Goal: Task Accomplishment & Management: Manage account settings

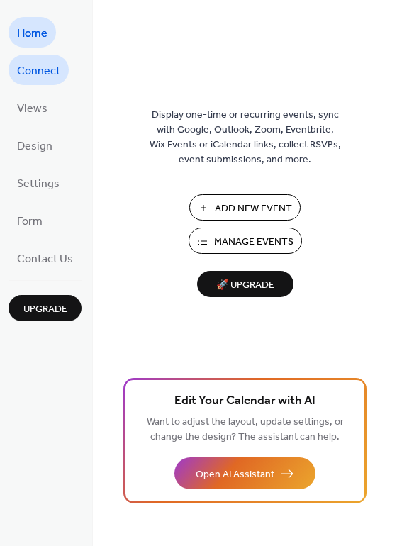
click at [33, 58] on link "Connect" at bounding box center [39, 70] width 60 height 30
click at [41, 64] on span "Connect" at bounding box center [38, 71] width 43 height 22
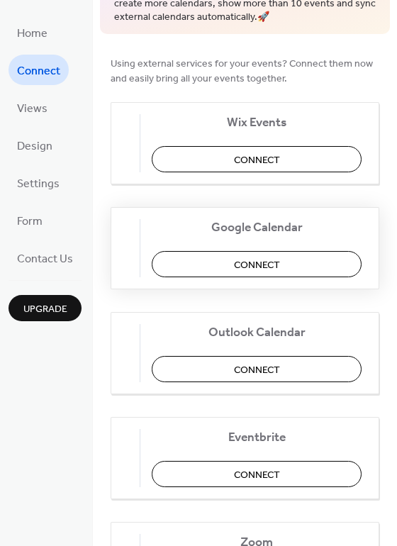
scroll to position [94, 0]
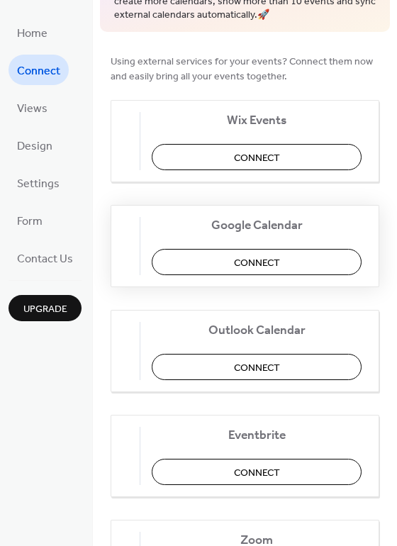
click at [279, 250] on button "Connect" at bounding box center [257, 262] width 210 height 26
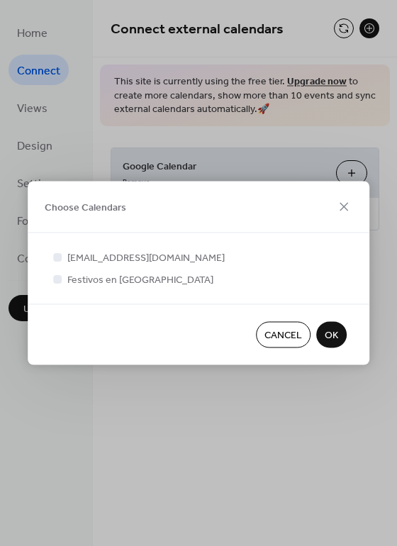
click at [330, 338] on span "OK" at bounding box center [331, 335] width 13 height 15
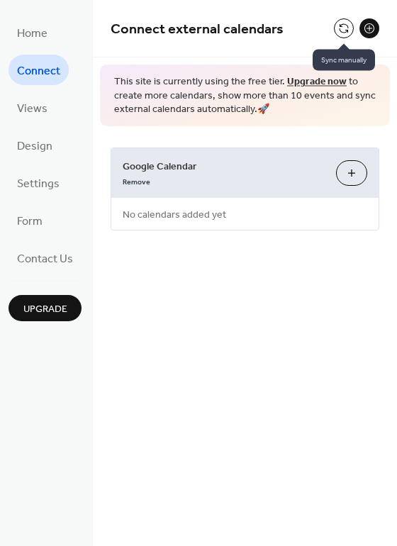
click at [343, 30] on button at bounding box center [344, 28] width 20 height 20
click at [345, 26] on button at bounding box center [344, 28] width 20 height 20
click at [369, 26] on button at bounding box center [369, 28] width 20 height 20
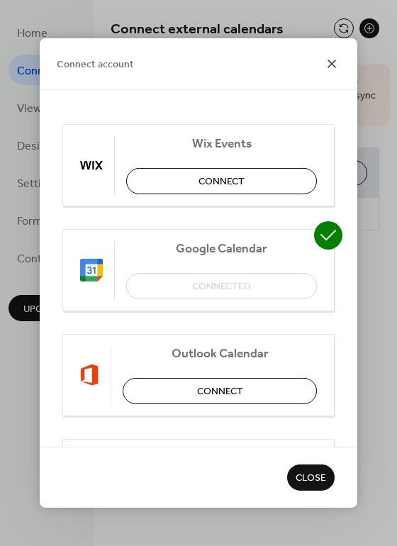
click at [332, 66] on icon at bounding box center [331, 63] width 17 height 17
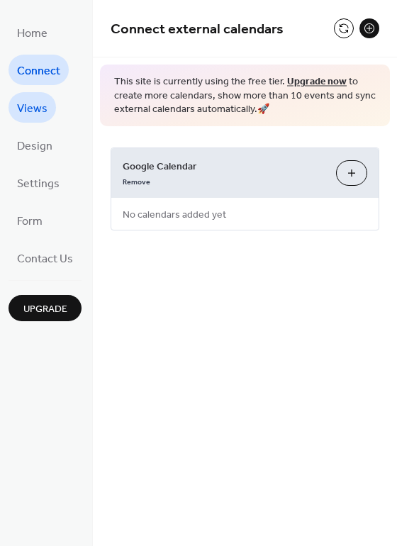
click at [13, 109] on link "Views" at bounding box center [32, 107] width 47 height 30
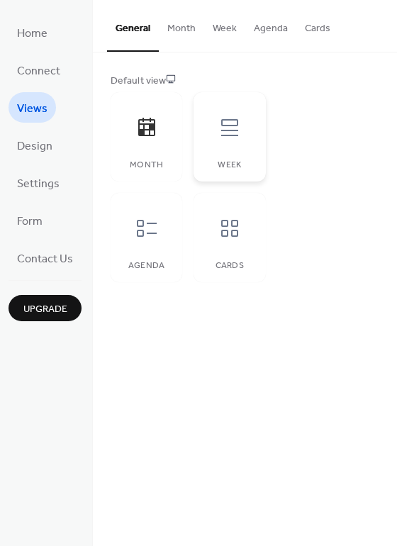
click at [230, 143] on div at bounding box center [229, 127] width 43 height 43
click at [148, 147] on div at bounding box center [146, 127] width 43 height 43
click at [120, 233] on div "Agenda" at bounding box center [147, 237] width 72 height 89
click at [228, 230] on icon at bounding box center [229, 228] width 23 height 23
click at [146, 231] on icon at bounding box center [146, 228] width 23 height 23
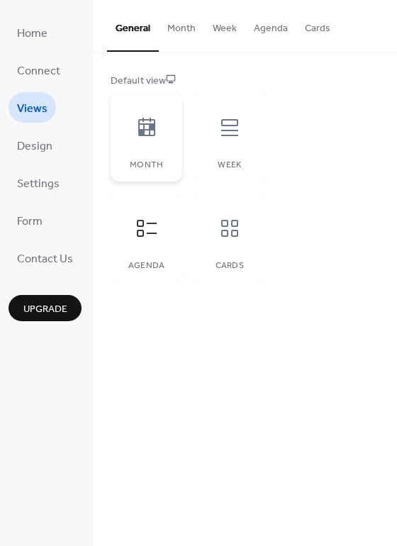
click at [152, 157] on div "Month" at bounding box center [147, 136] width 72 height 89
click at [182, 23] on button "Month" at bounding box center [181, 25] width 45 height 50
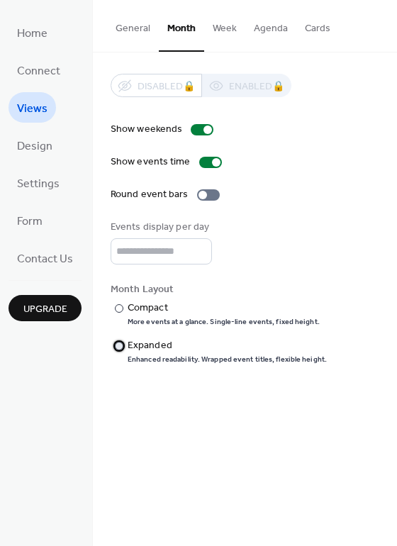
click at [157, 344] on div "Expanded" at bounding box center [226, 345] width 196 height 15
click at [152, 308] on div "Compact" at bounding box center [222, 308] width 189 height 15
click at [198, 27] on button "Month" at bounding box center [181, 26] width 45 height 52
click at [225, 35] on button "Week" at bounding box center [224, 25] width 41 height 50
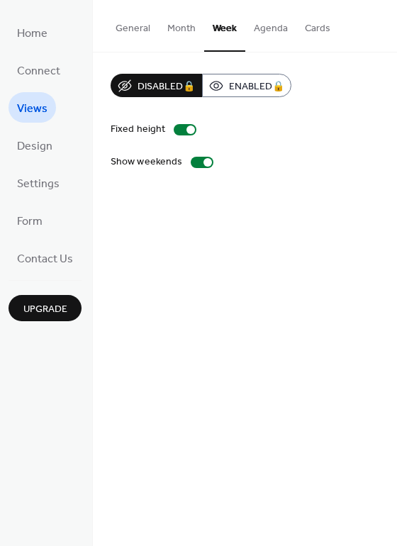
click at [268, 26] on button "Agenda" at bounding box center [270, 25] width 51 height 50
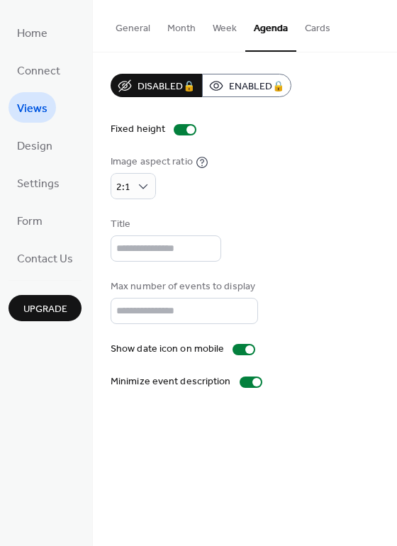
click at [181, 27] on button "Month" at bounding box center [181, 25] width 45 height 50
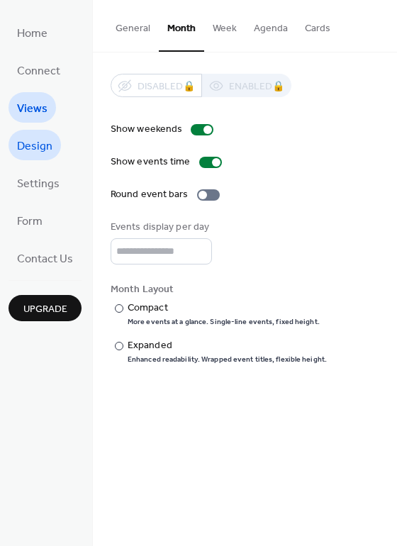
click at [35, 142] on span "Design" at bounding box center [34, 146] width 35 height 22
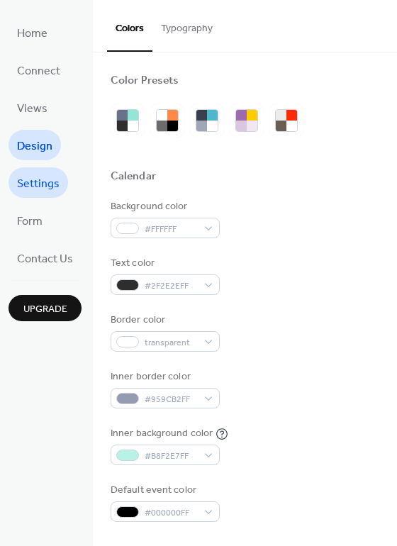
click at [34, 193] on span "Settings" at bounding box center [38, 184] width 43 height 22
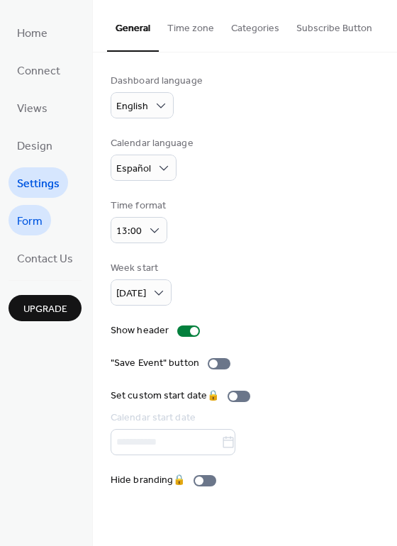
click at [35, 223] on span "Form" at bounding box center [30, 222] width 26 height 22
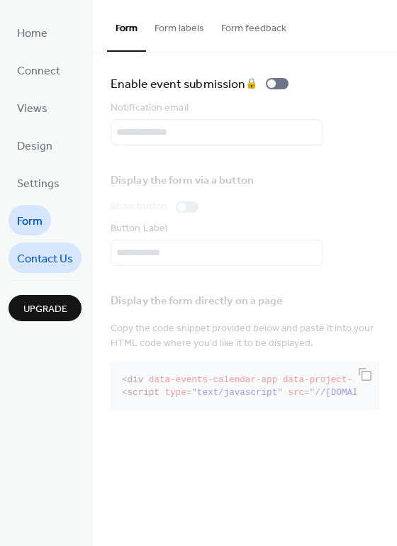
click at [32, 264] on span "Contact Us" at bounding box center [45, 259] width 56 height 22
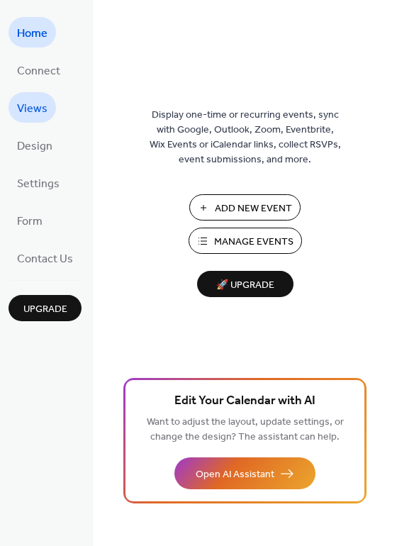
click at [31, 111] on span "Views" at bounding box center [32, 109] width 30 height 22
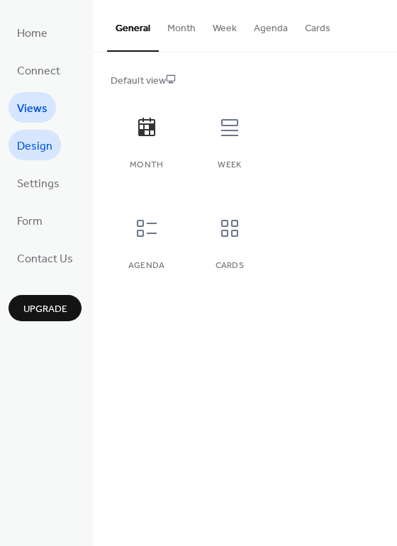
click at [11, 148] on link "Design" at bounding box center [35, 145] width 52 height 30
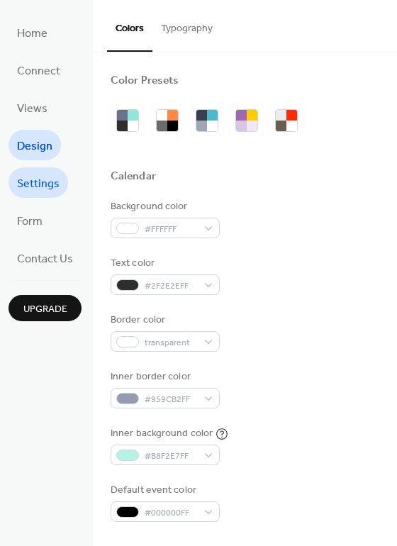
drag, startPoint x: 23, startPoint y: 176, endPoint x: 32, endPoint y: 181, distance: 10.8
click at [32, 181] on span "Settings" at bounding box center [38, 184] width 43 height 22
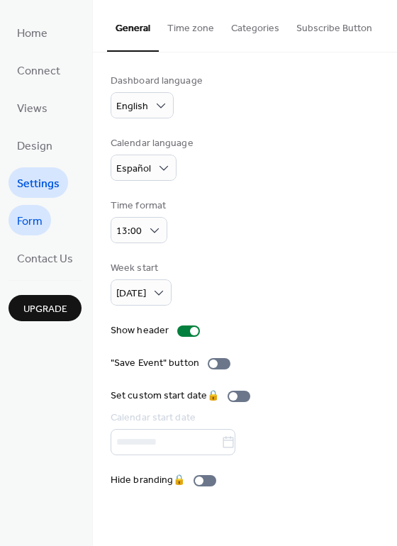
click at [29, 225] on span "Form" at bounding box center [30, 222] width 26 height 22
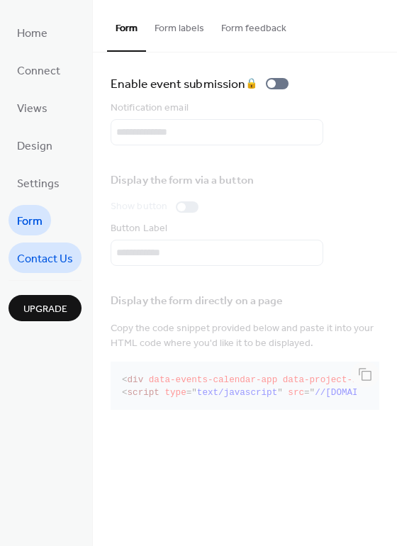
click at [47, 257] on span "Contact Us" at bounding box center [45, 259] width 56 height 22
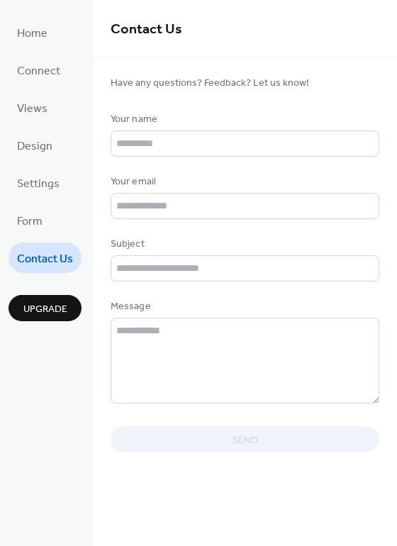
click at [41, 303] on span "Upgrade" at bounding box center [45, 309] width 44 height 15
click at [48, 34] on link "Home" at bounding box center [32, 32] width 47 height 30
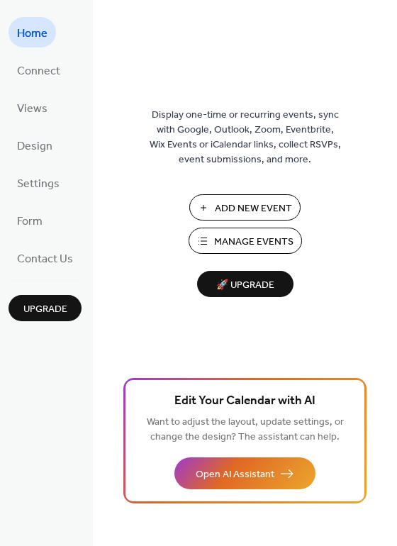
click at [272, 208] on span "Add New Event" at bounding box center [253, 208] width 77 height 15
click at [160, 330] on div "Display one-time or recurring events, sync with Google, Outlook, Zoom, Eventbri…" at bounding box center [245, 296] width 304 height 500
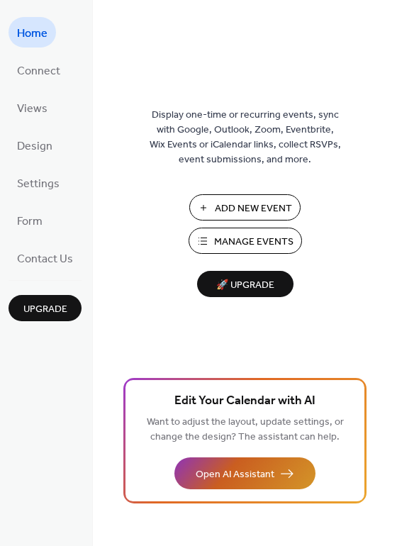
click at [253, 475] on span "Open AI Assistant" at bounding box center [235, 474] width 79 height 15
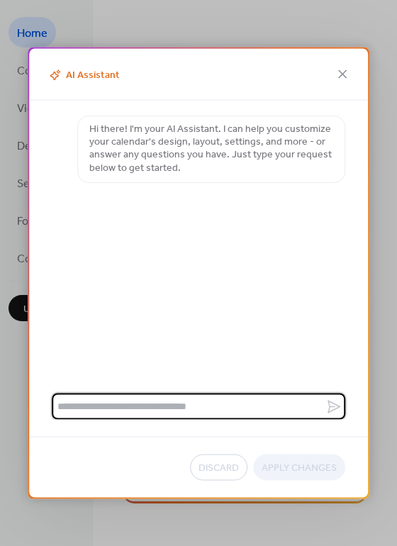
click at [379, 196] on div "AI Assistant Hi there! I'm your AI Assistant. I can help you customize your cal…" at bounding box center [198, 273] width 397 height 546
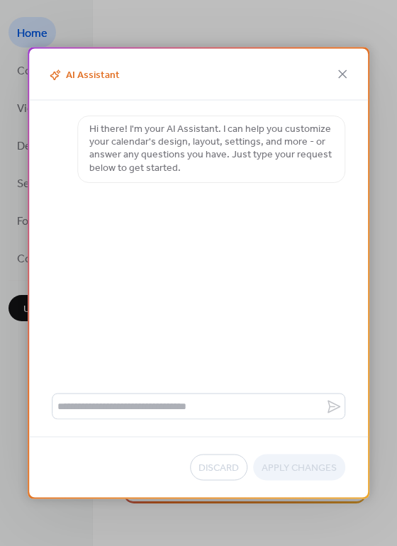
click at [164, 508] on div "AI Assistant Hi there! I'm your AI Assistant. I can help you customize your cal…" at bounding box center [198, 273] width 397 height 546
click at [347, 64] on div "AI Assistant" at bounding box center [198, 75] width 339 height 52
click at [347, 72] on icon at bounding box center [342, 74] width 17 height 17
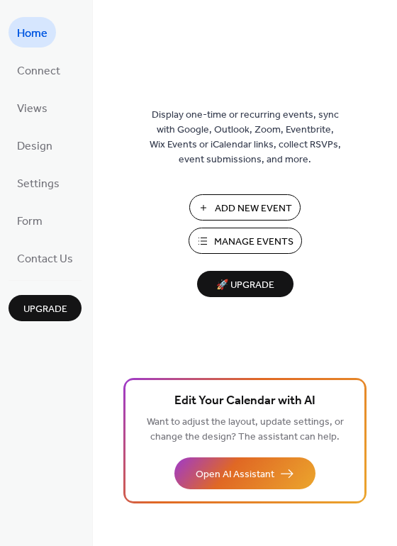
click at [272, 239] on span "Manage Events" at bounding box center [253, 242] width 79 height 15
click at [28, 74] on span "Connect" at bounding box center [38, 71] width 43 height 22
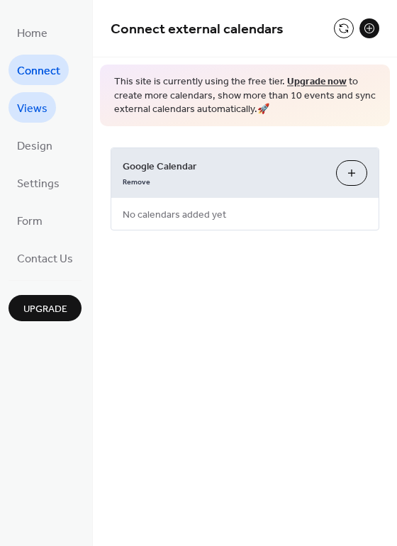
click at [28, 103] on span "Views" at bounding box center [32, 109] width 30 height 22
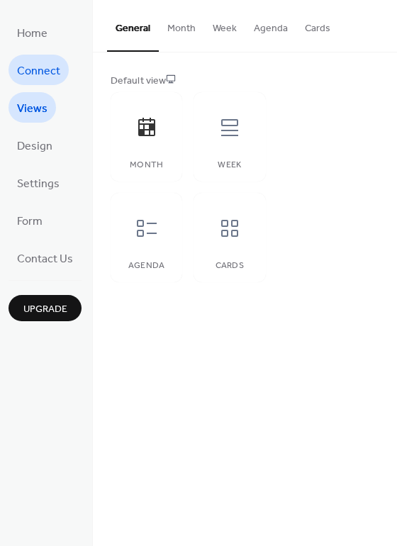
click at [35, 60] on span "Connect" at bounding box center [38, 71] width 43 height 22
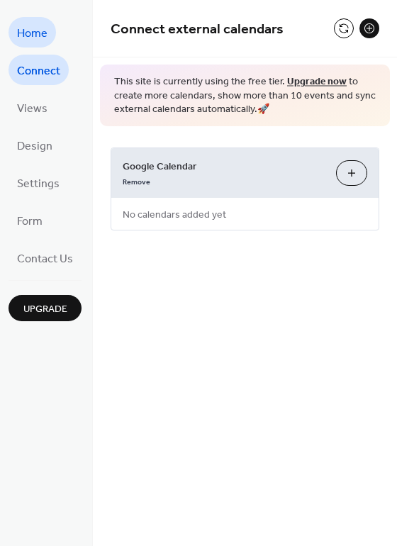
click at [35, 33] on span "Home" at bounding box center [32, 34] width 30 height 22
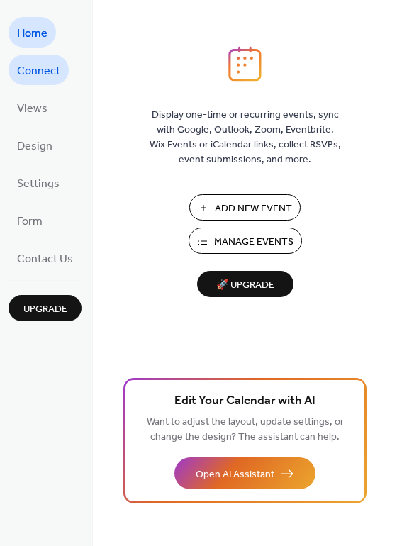
click at [40, 79] on span "Connect" at bounding box center [38, 71] width 43 height 22
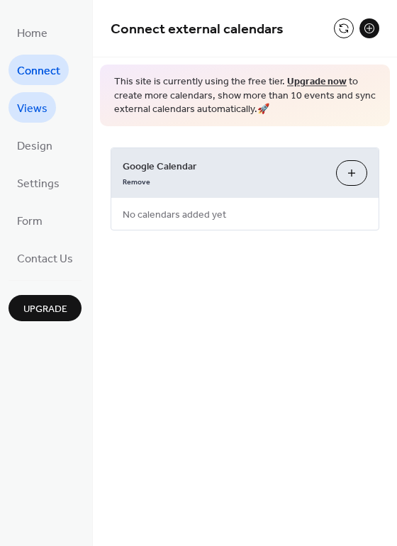
click at [32, 109] on span "Views" at bounding box center [32, 109] width 30 height 22
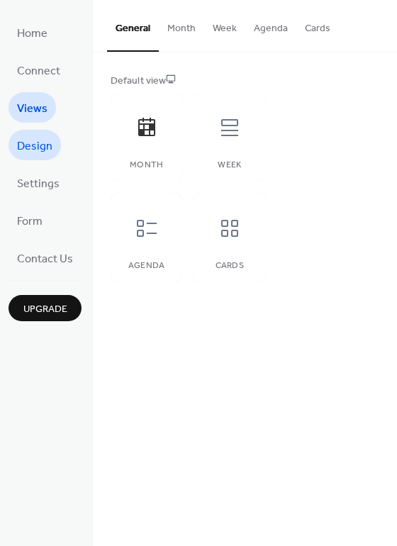
click at [32, 137] on span "Design" at bounding box center [34, 146] width 35 height 22
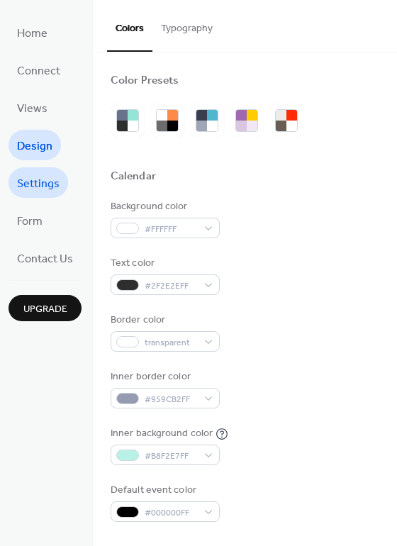
click at [26, 177] on span "Settings" at bounding box center [38, 184] width 43 height 22
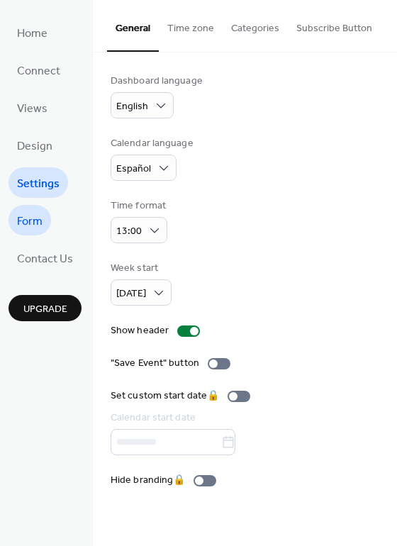
click at [28, 216] on span "Form" at bounding box center [30, 222] width 26 height 22
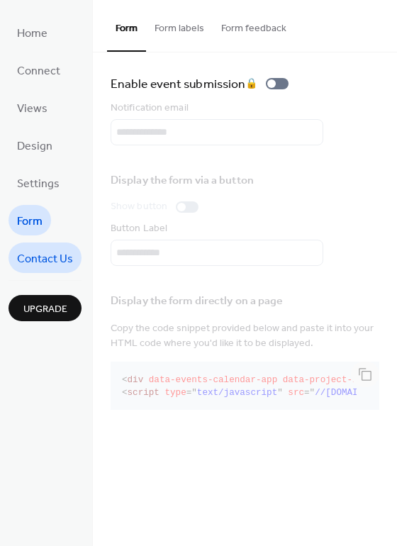
click at [35, 261] on span "Contact Us" at bounding box center [45, 259] width 56 height 22
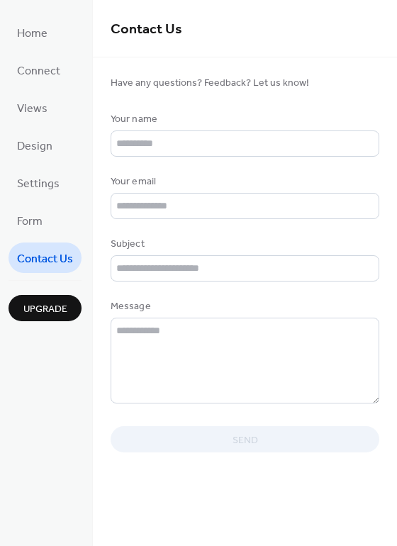
click at [45, 302] on span "Upgrade" at bounding box center [45, 309] width 44 height 15
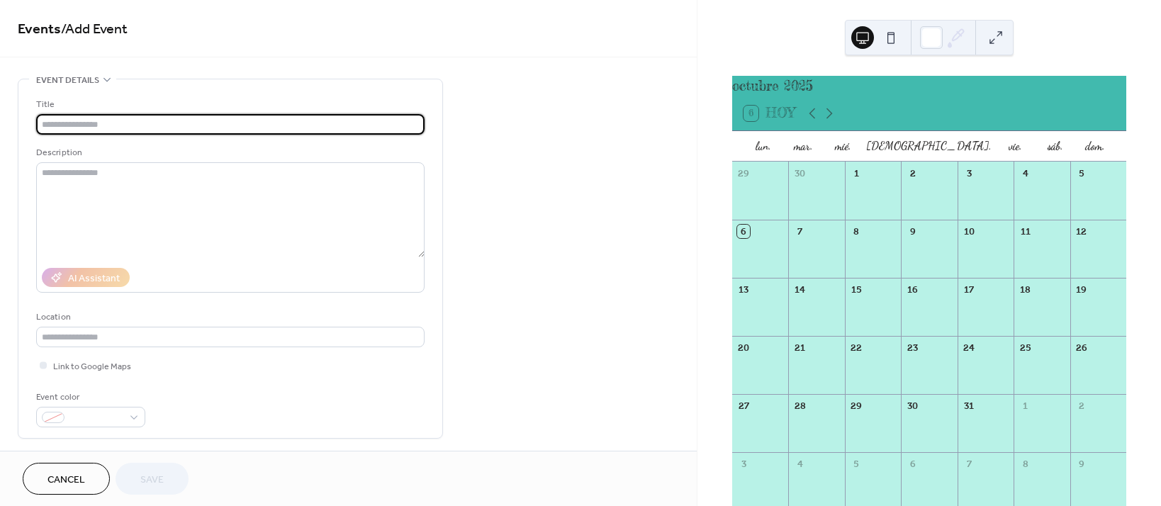
click at [362, 127] on input "text" at bounding box center [230, 124] width 388 height 21
type input "*"
type input "******"
click at [215, 340] on input "text" at bounding box center [230, 337] width 388 height 21
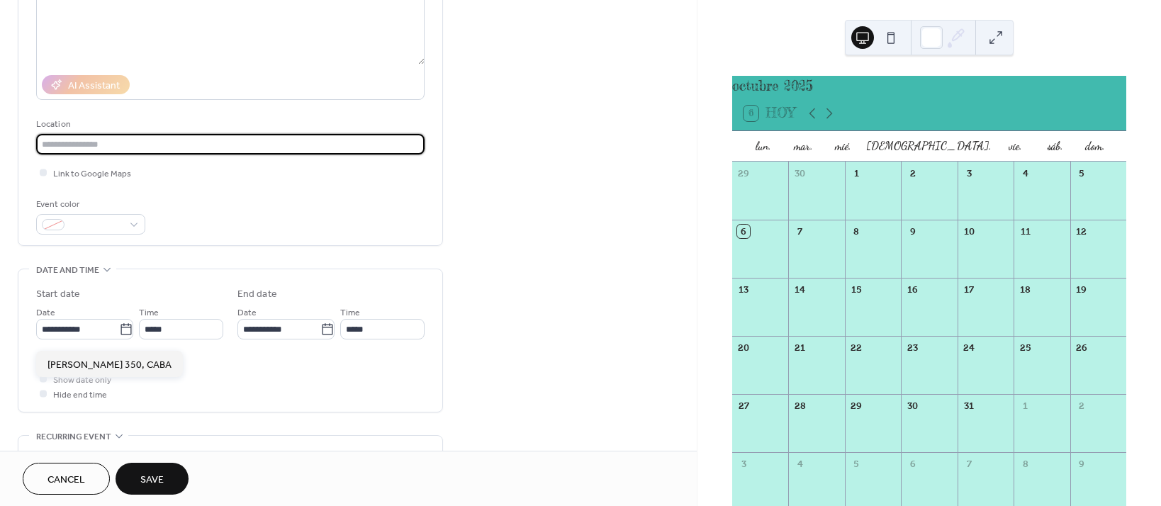
scroll to position [284, 0]
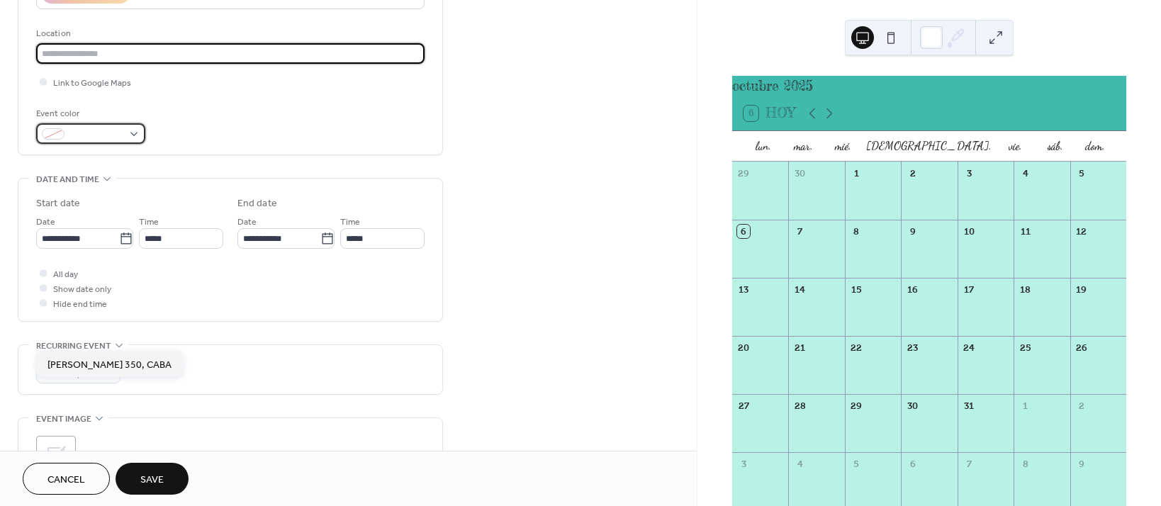
click at [126, 140] on div at bounding box center [90, 133] width 109 height 21
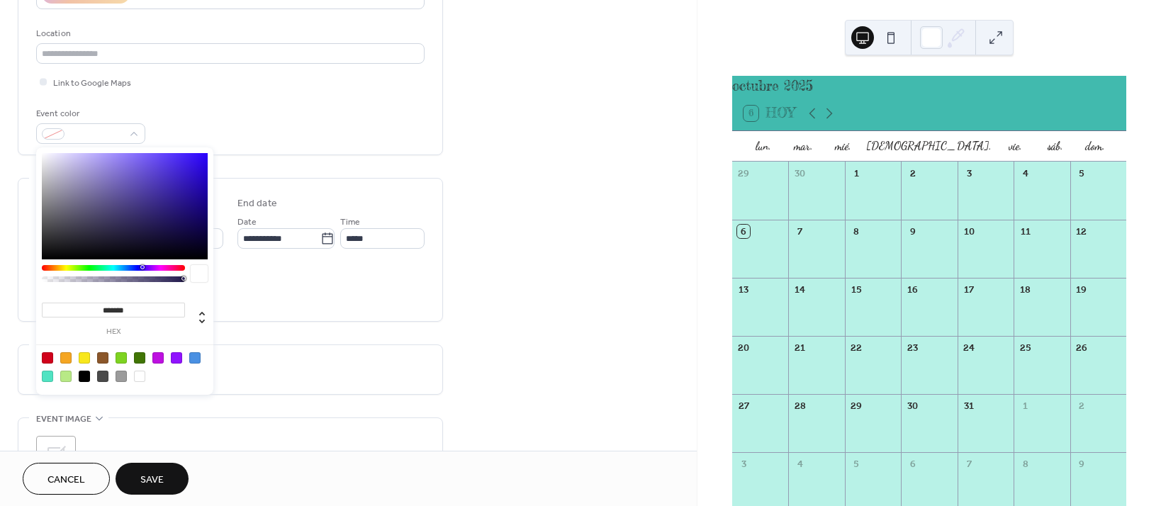
click at [85, 362] on div at bounding box center [84, 357] width 11 height 11
type input "*******"
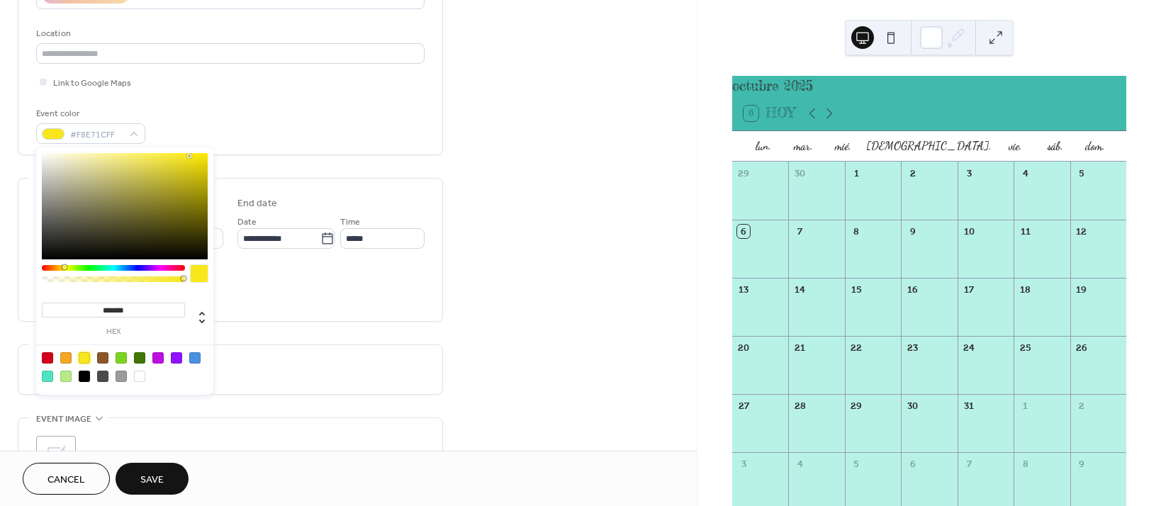
click at [319, 286] on div "All day Show date only Hide end time" at bounding box center [230, 288] width 388 height 45
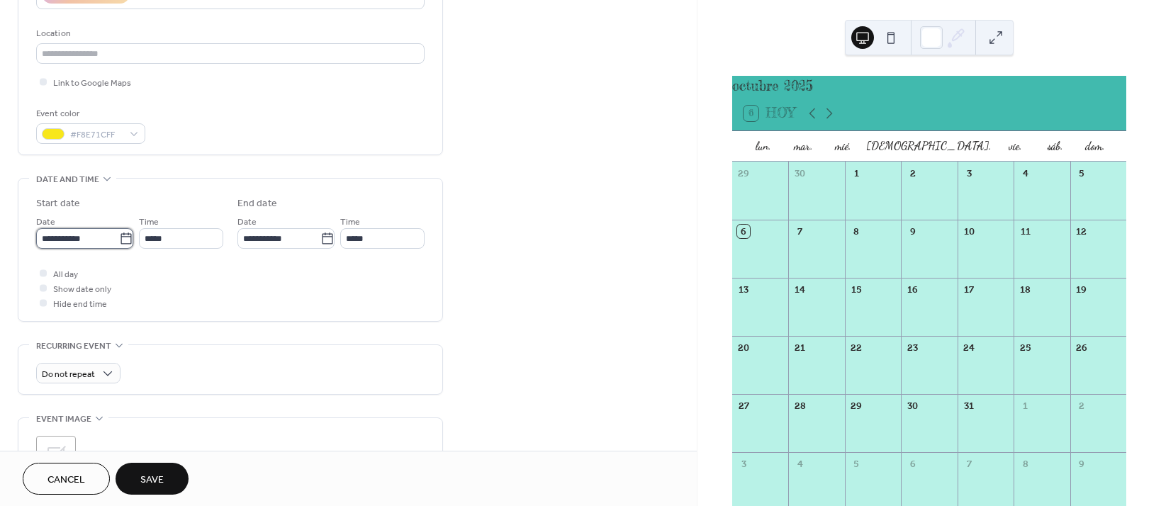
click at [71, 239] on input "**********" at bounding box center [77, 238] width 83 height 21
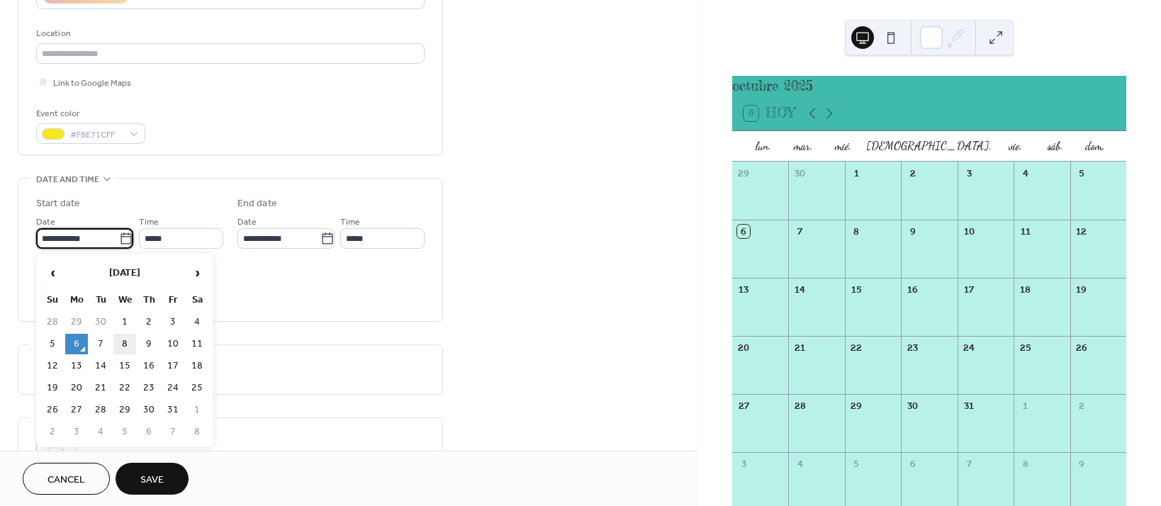
click at [127, 341] on td "8" at bounding box center [124, 344] width 23 height 21
type input "**********"
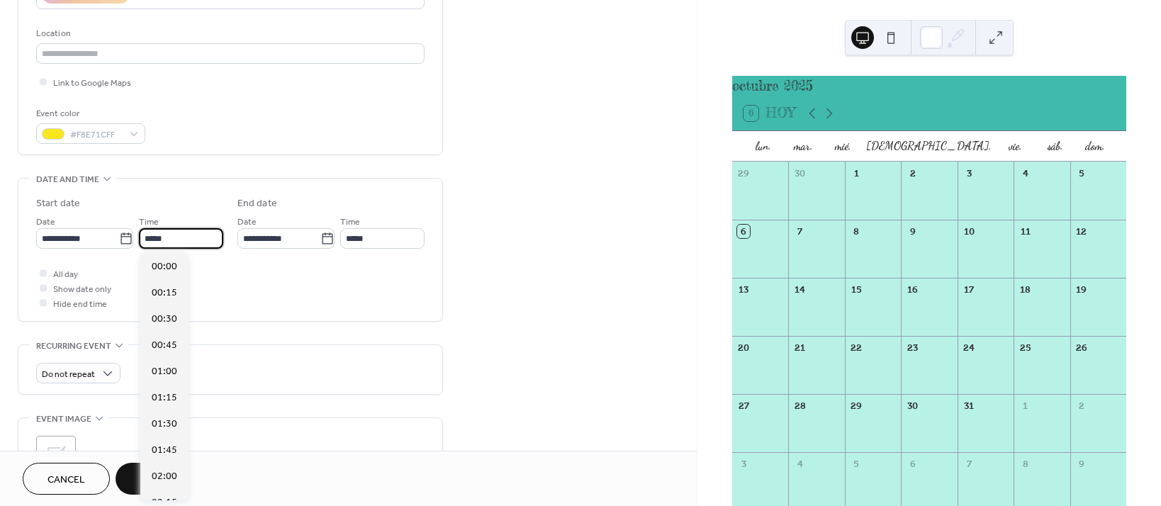
click at [175, 239] on input "*****" at bounding box center [181, 238] width 84 height 21
click at [169, 323] on span "08:00" at bounding box center [165, 320] width 26 height 15
type input "*****"
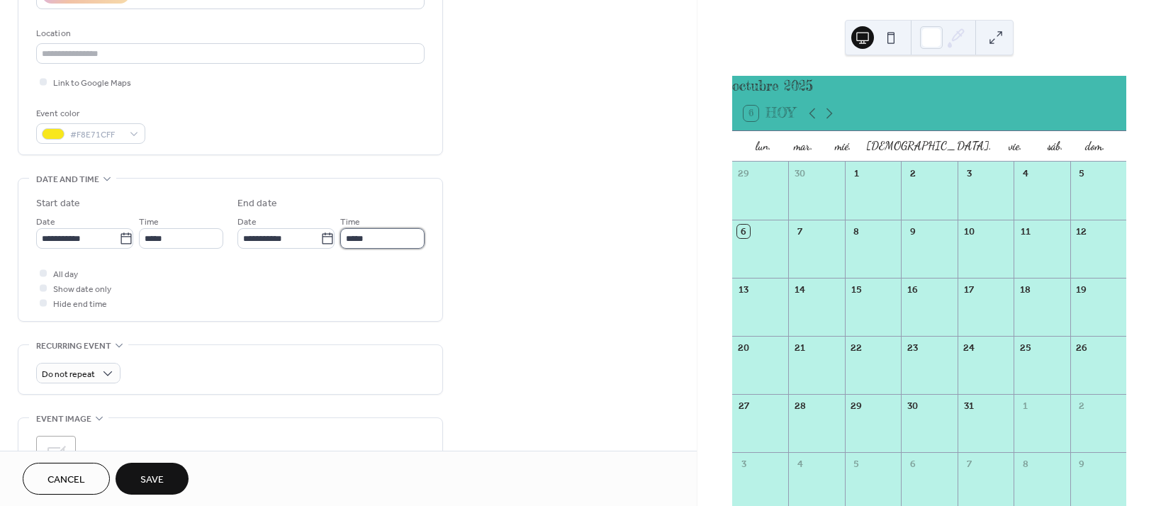
click at [393, 239] on input "*****" at bounding box center [382, 238] width 84 height 21
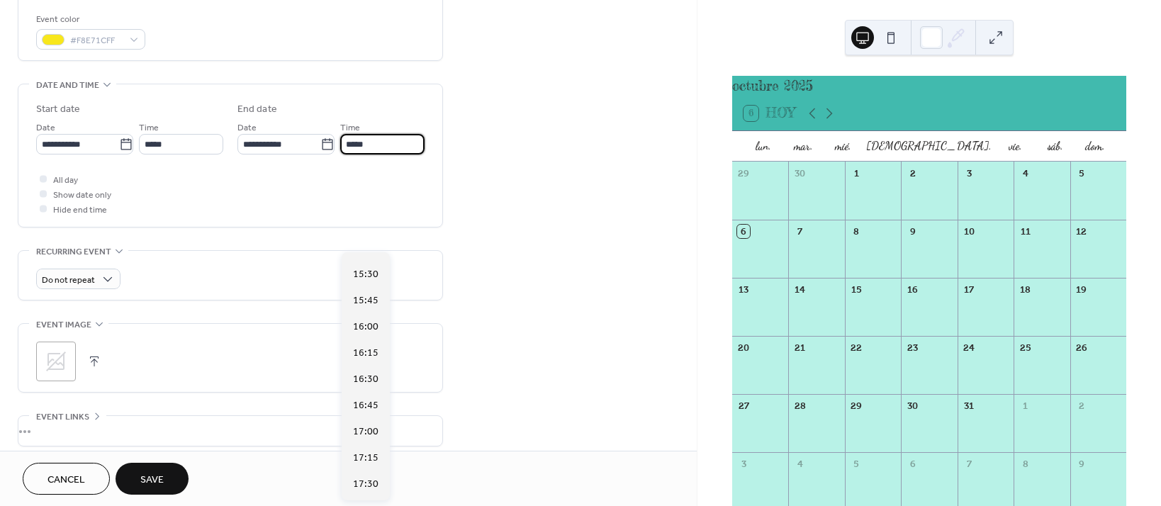
scroll to position [756, 0]
click at [369, 375] on span "16:30" at bounding box center [366, 376] width 26 height 15
type input "*****"
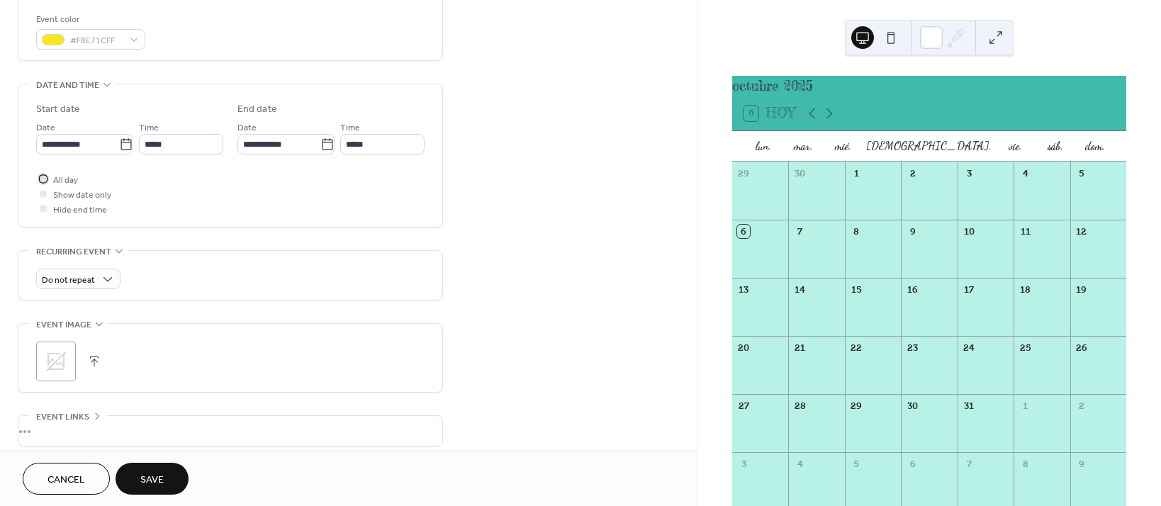
click at [42, 181] on div at bounding box center [43, 178] width 7 height 7
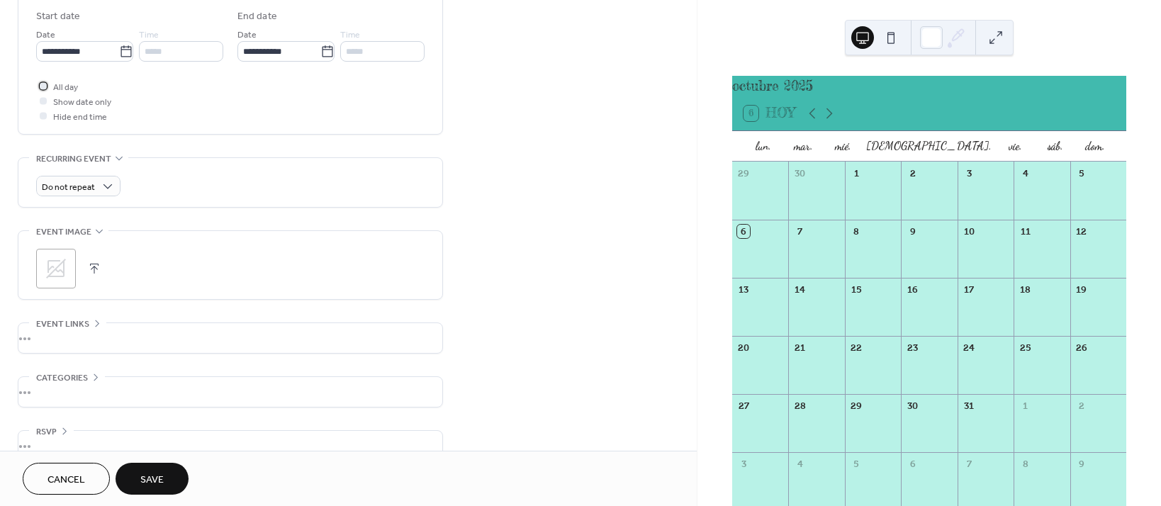
scroll to position [472, 0]
click at [56, 269] on icon at bounding box center [56, 267] width 20 height 20
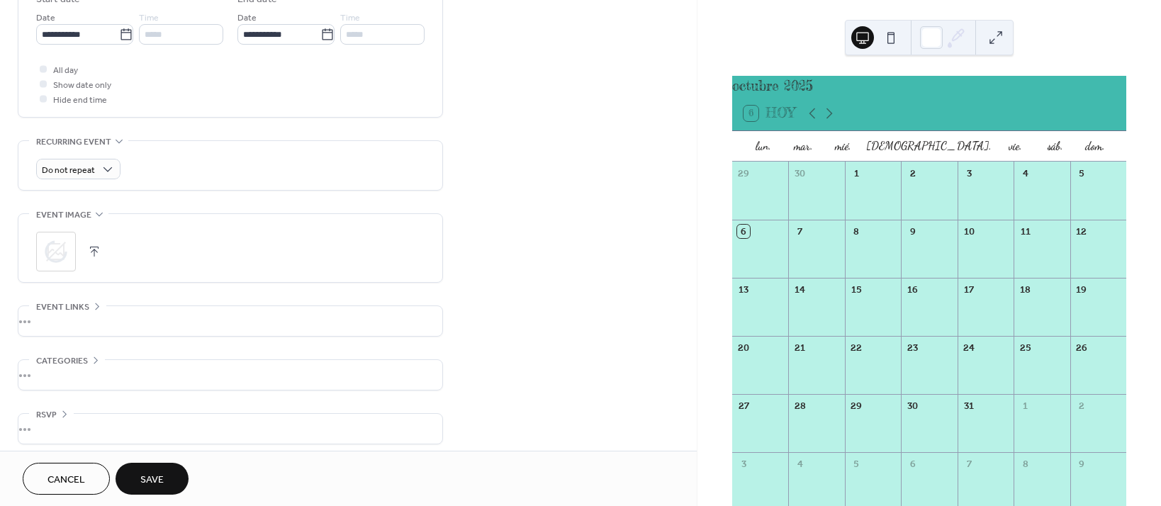
scroll to position [500, 0]
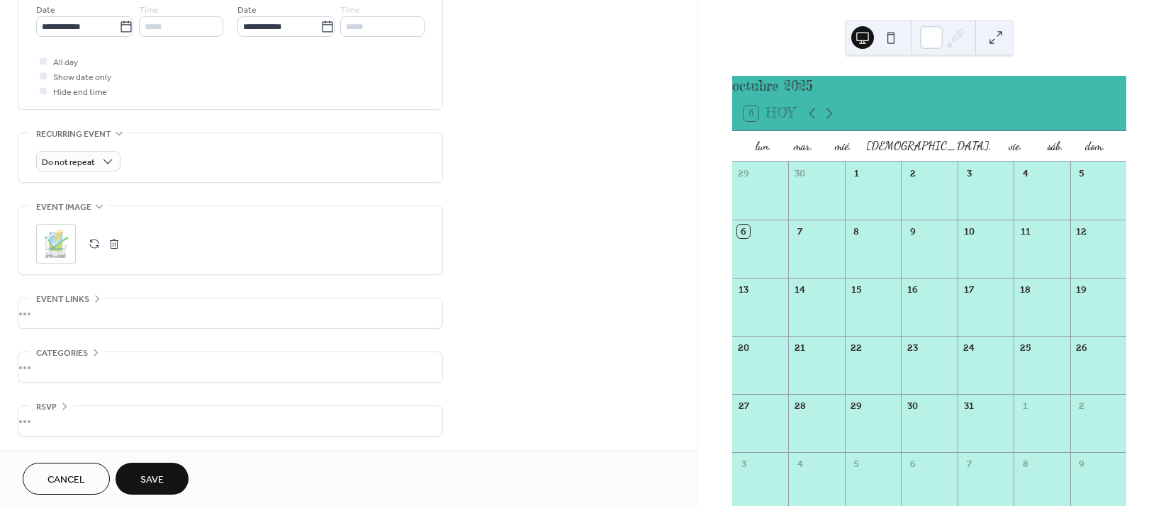
click at [162, 473] on span "Save" at bounding box center [151, 480] width 23 height 15
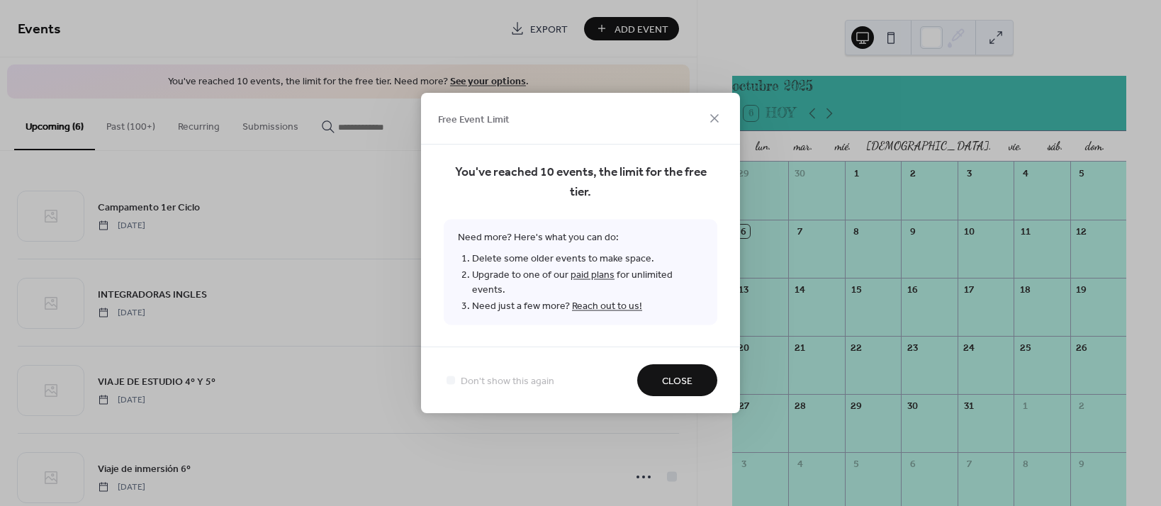
click at [682, 374] on span "Close" at bounding box center [677, 381] width 30 height 15
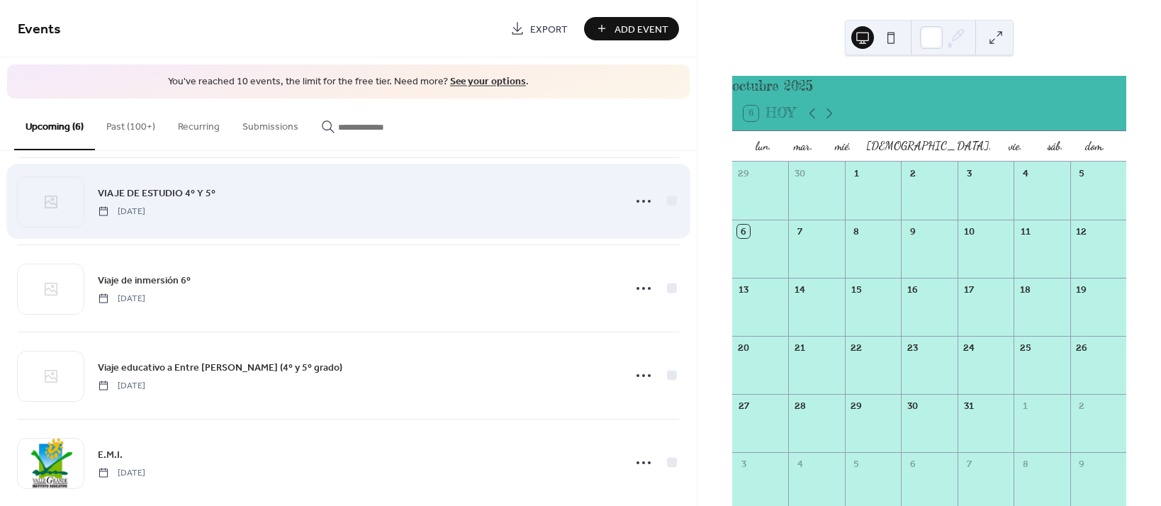
scroll to position [210, 0]
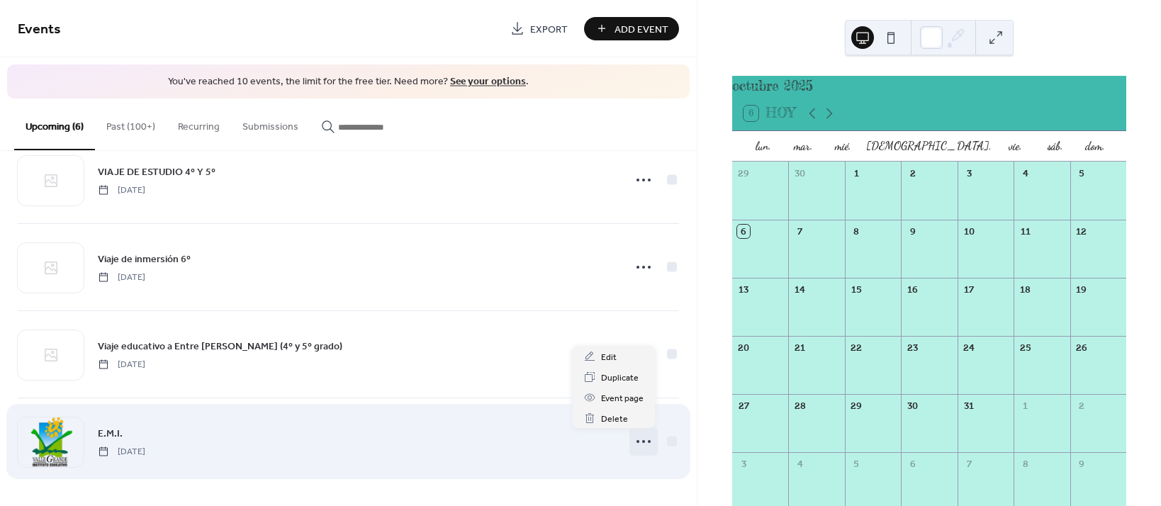
click at [637, 443] on circle at bounding box center [638, 441] width 3 height 3
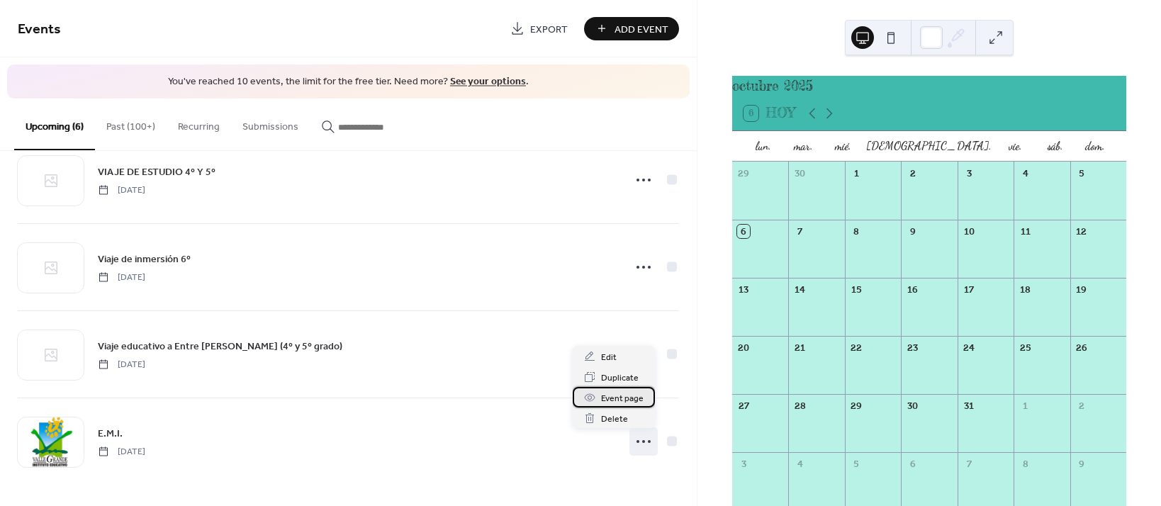
click at [620, 400] on span "Event page" at bounding box center [622, 398] width 43 height 15
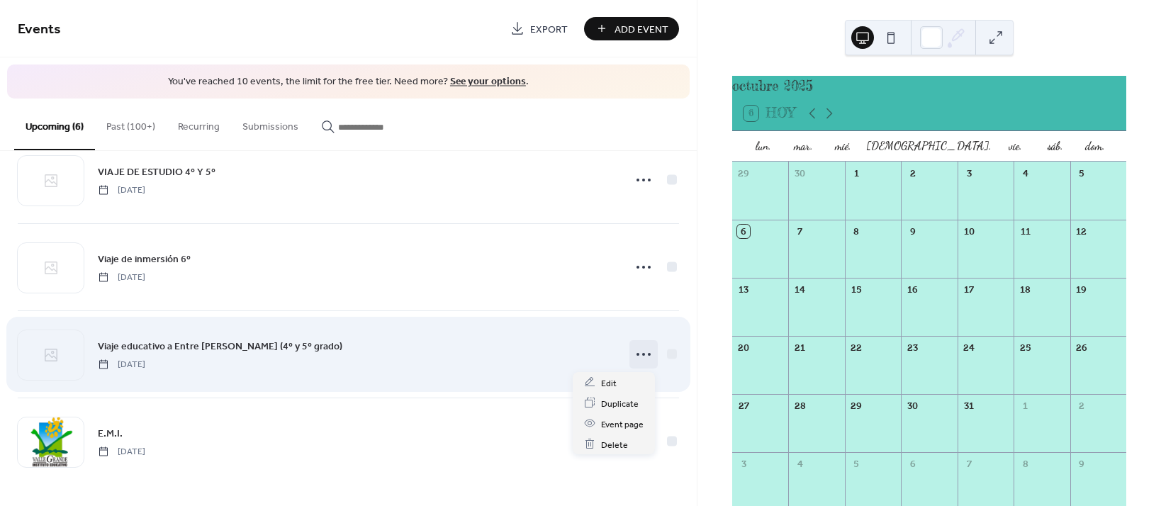
click at [638, 358] on icon at bounding box center [643, 354] width 23 height 23
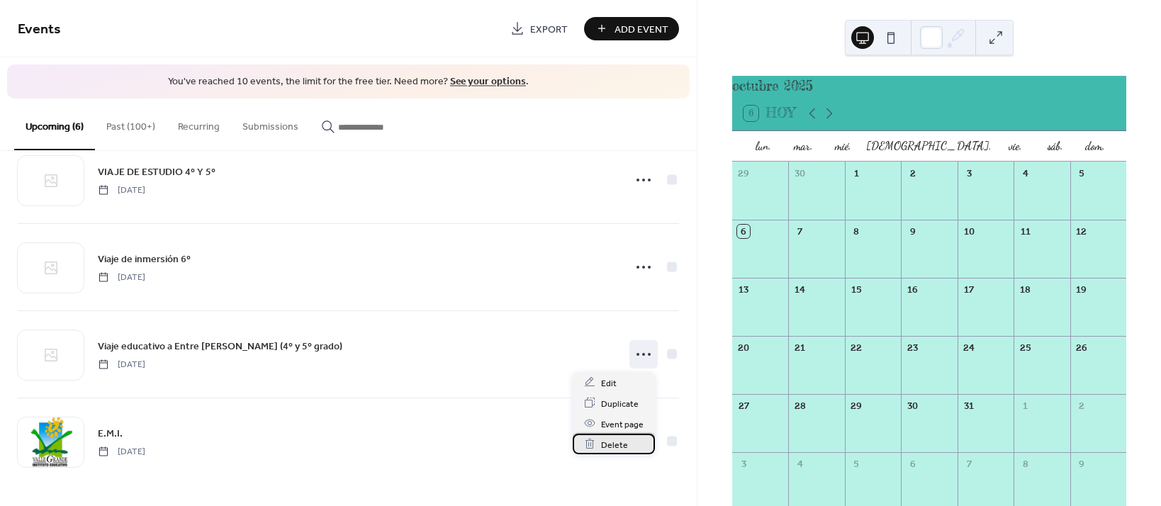
click at [615, 444] on span "Delete" at bounding box center [614, 444] width 27 height 15
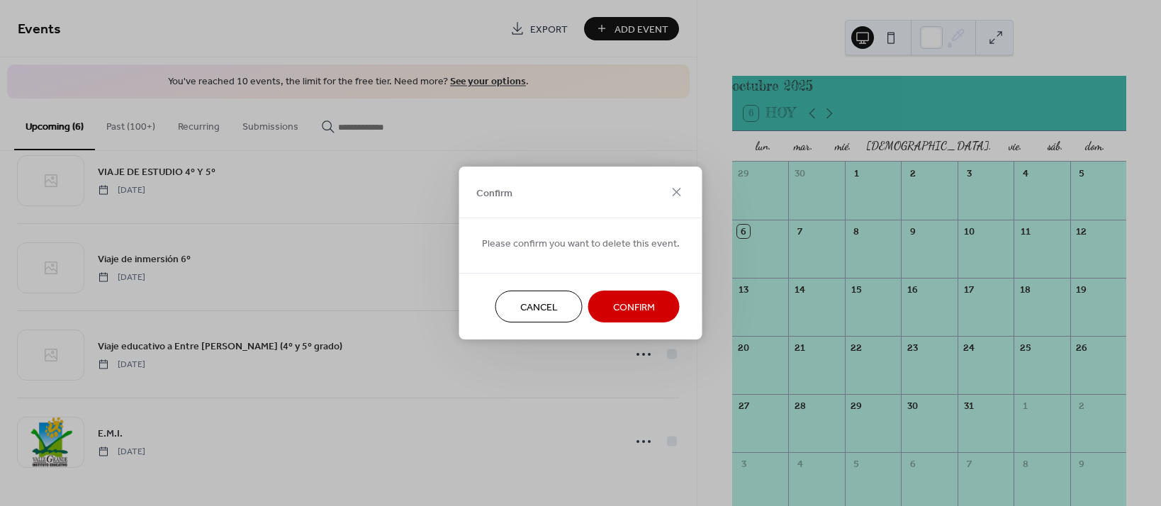
click at [629, 301] on span "Confirm" at bounding box center [634, 308] width 42 height 15
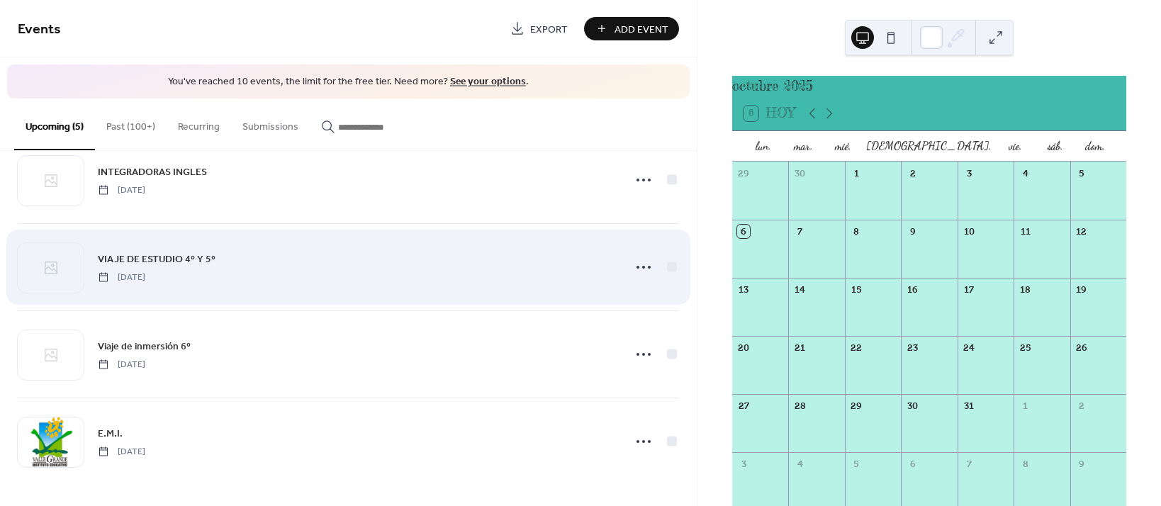
scroll to position [123, 0]
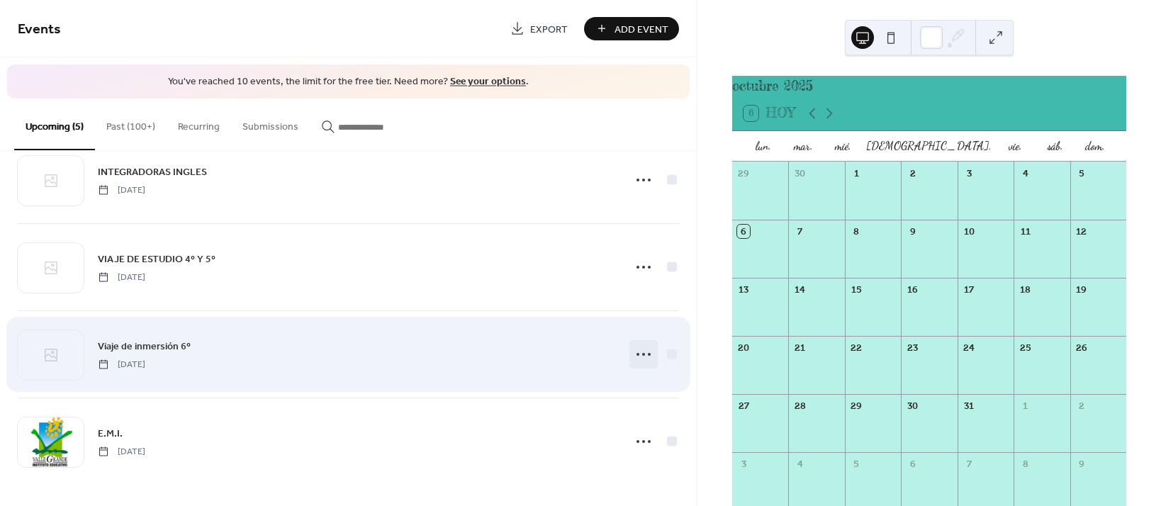
click at [641, 352] on icon at bounding box center [643, 354] width 23 height 23
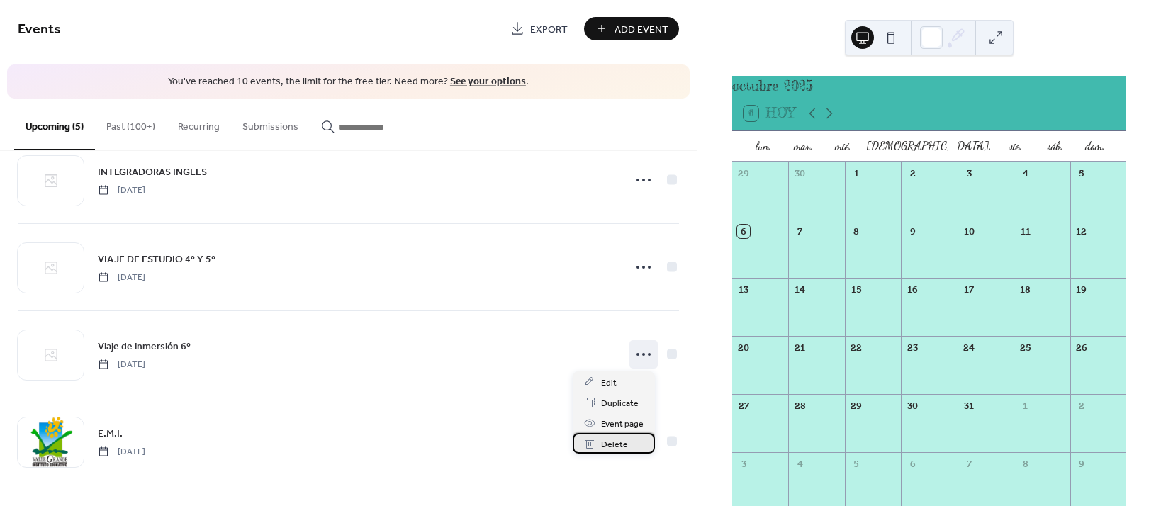
click at [627, 443] on div "Delete" at bounding box center [614, 443] width 82 height 21
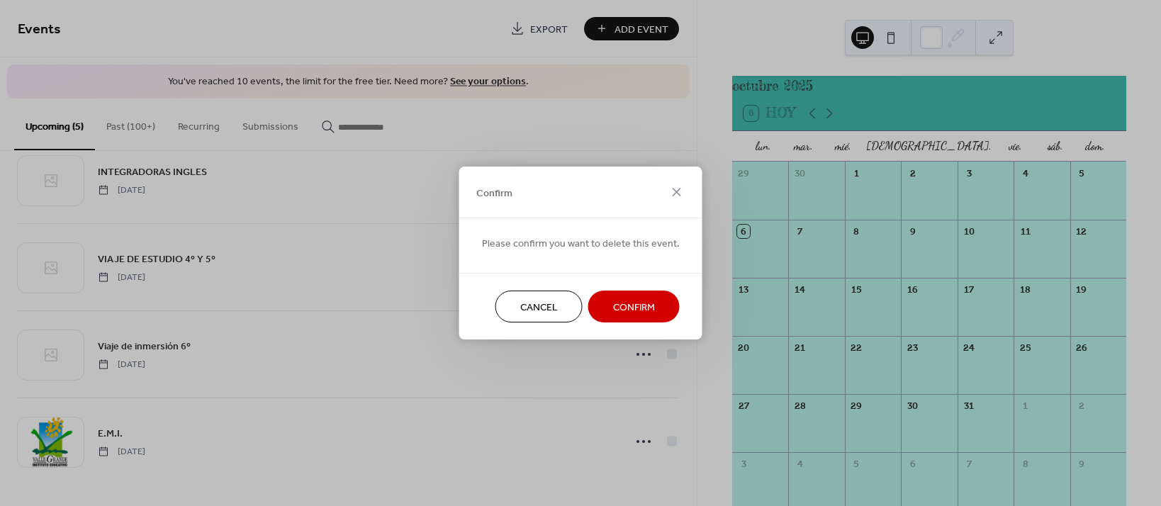
click at [631, 317] on button "Confirm" at bounding box center [633, 307] width 91 height 32
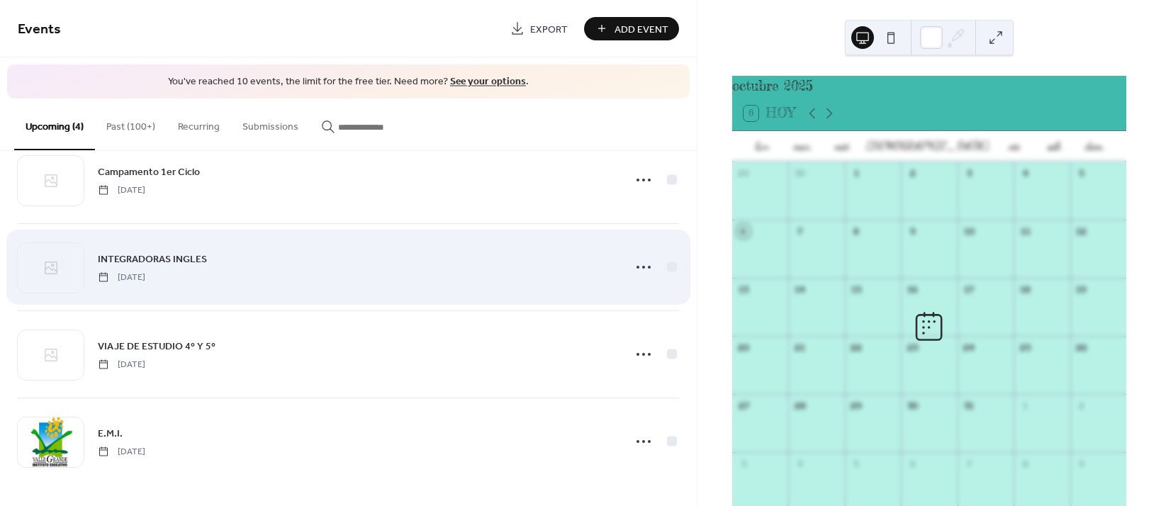
scroll to position [35, 0]
click at [638, 266] on icon at bounding box center [643, 268] width 23 height 23
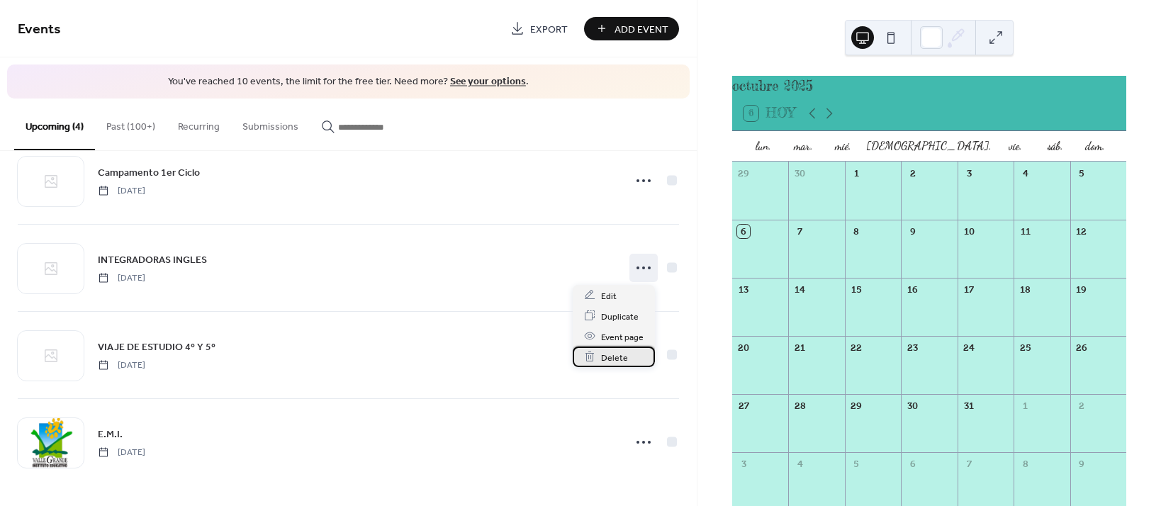
click at [615, 361] on span "Delete" at bounding box center [614, 357] width 27 height 15
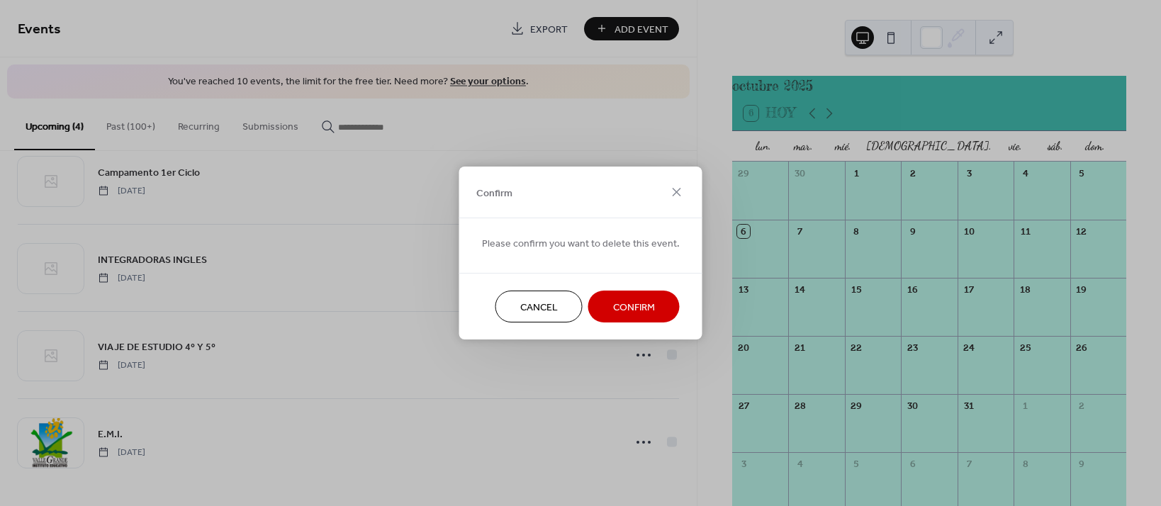
click at [623, 306] on span "Confirm" at bounding box center [634, 308] width 42 height 15
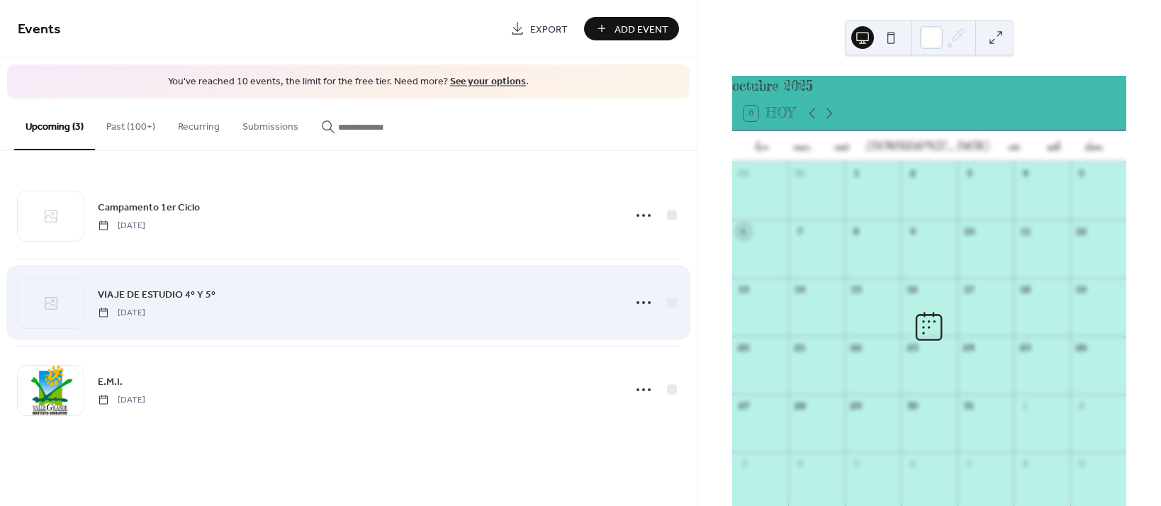
scroll to position [0, 0]
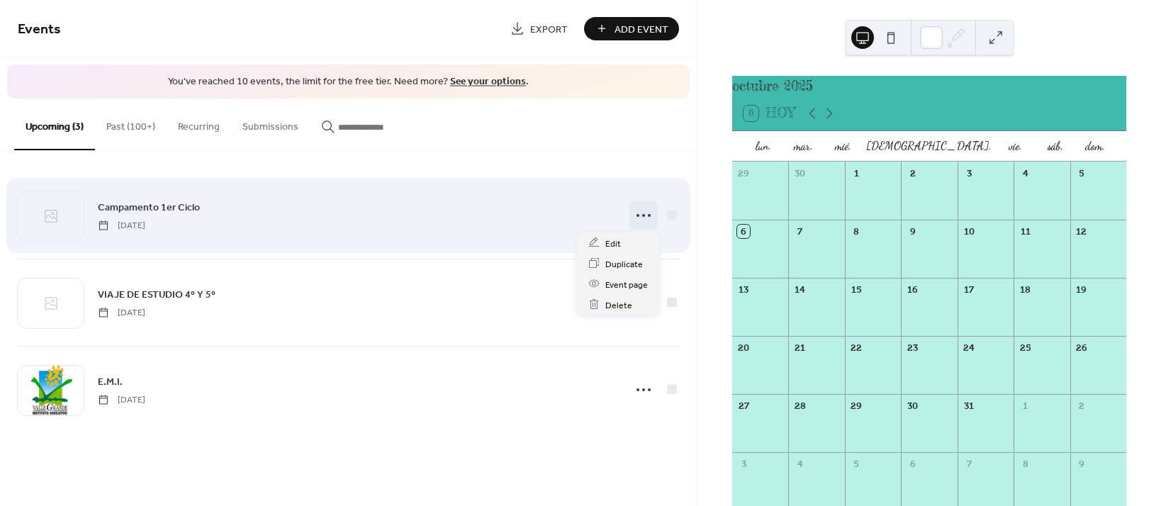
click at [643, 216] on icon at bounding box center [643, 215] width 23 height 23
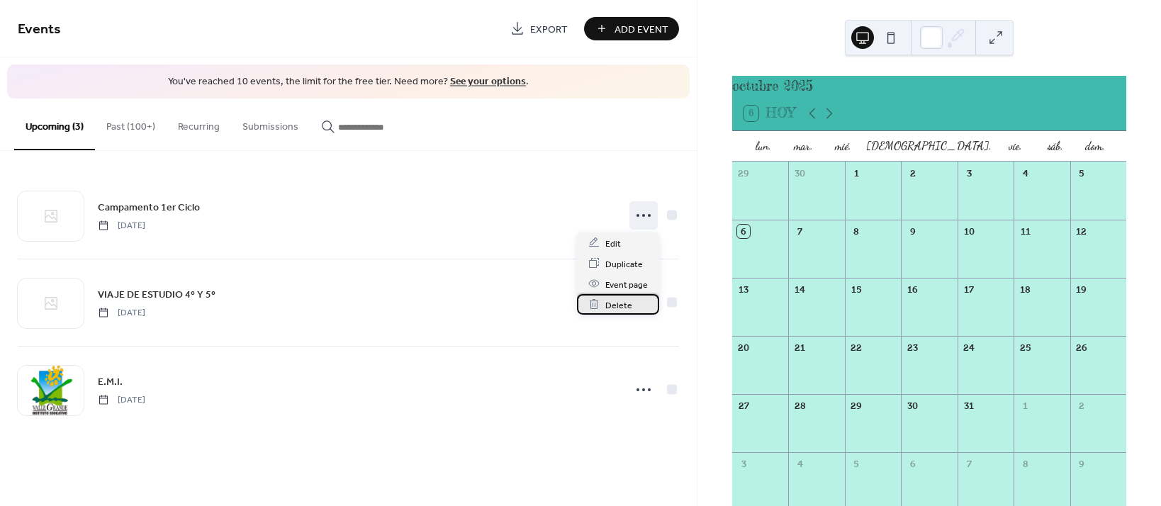
click at [625, 298] on span "Delete" at bounding box center [618, 305] width 27 height 15
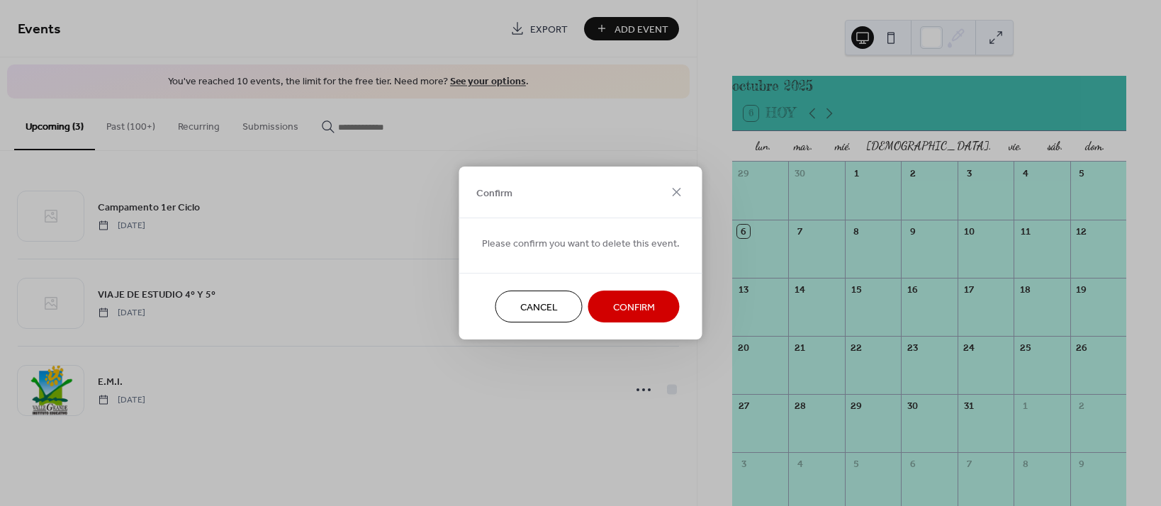
click at [632, 318] on button "Confirm" at bounding box center [633, 307] width 91 height 32
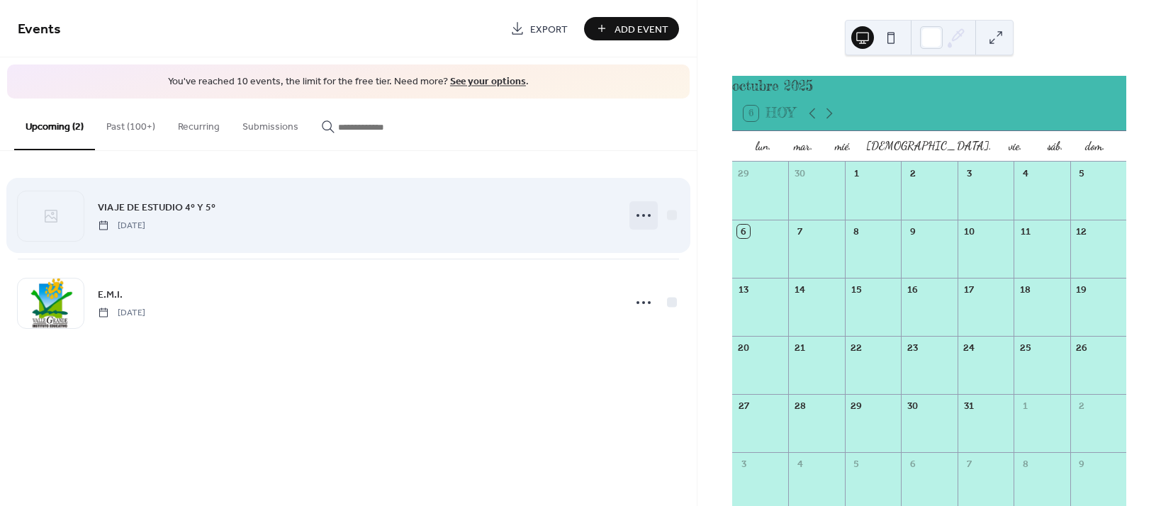
click at [649, 213] on icon at bounding box center [643, 215] width 23 height 23
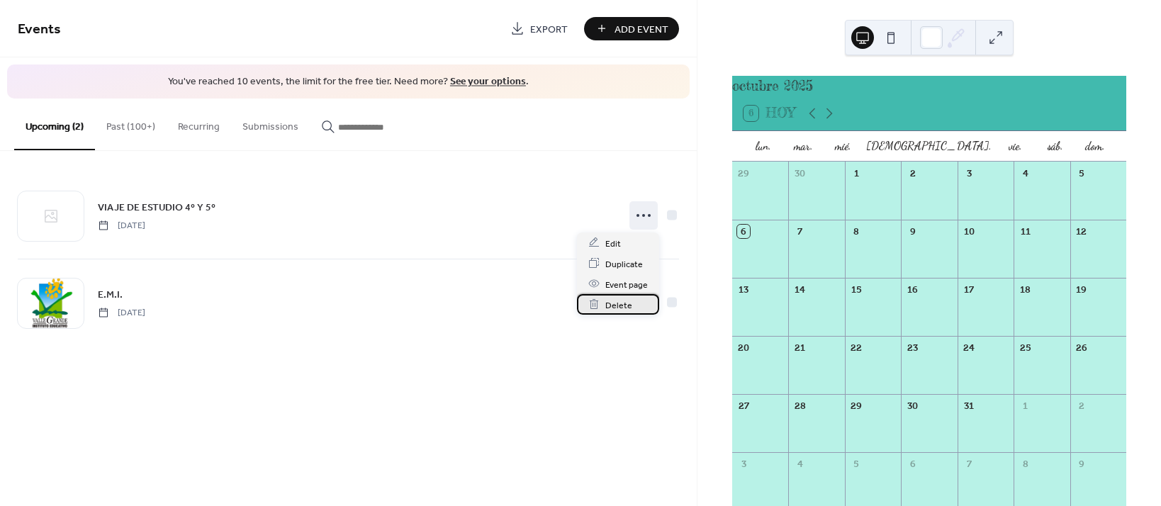
click at [629, 304] on span "Delete" at bounding box center [618, 305] width 27 height 15
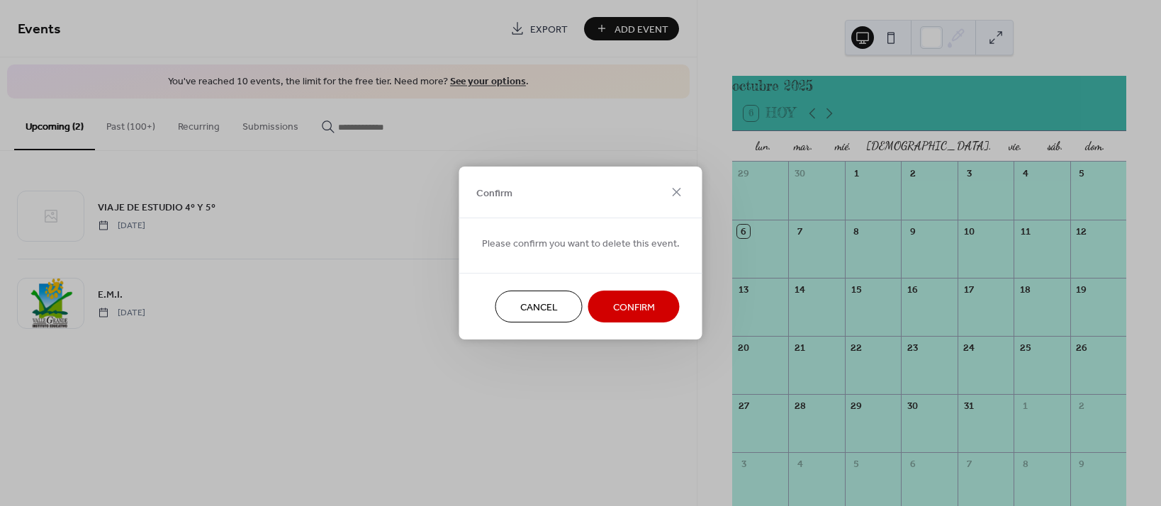
click at [648, 308] on span "Confirm" at bounding box center [634, 308] width 42 height 15
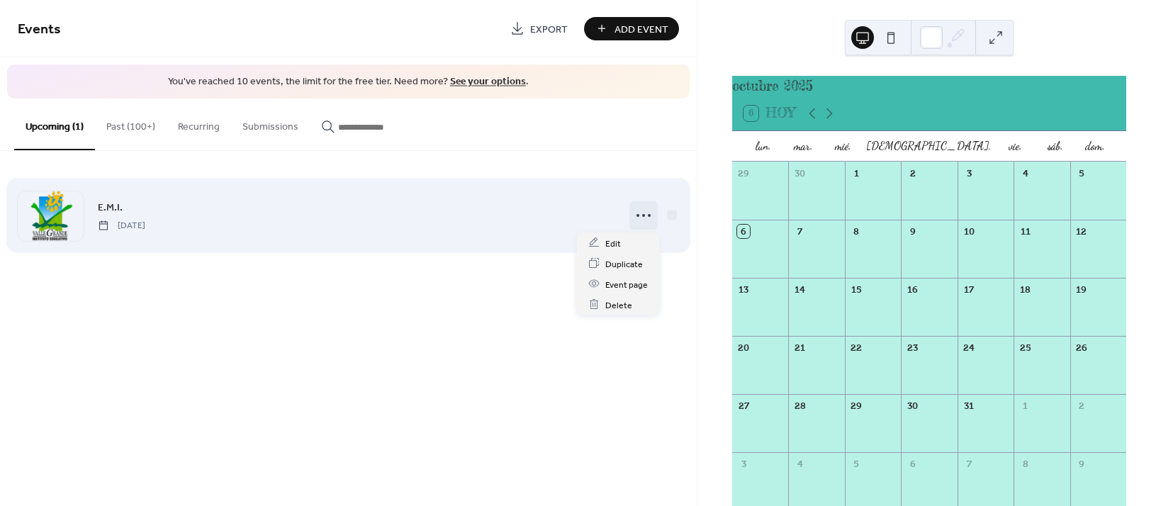
click at [642, 216] on icon at bounding box center [643, 215] width 23 height 23
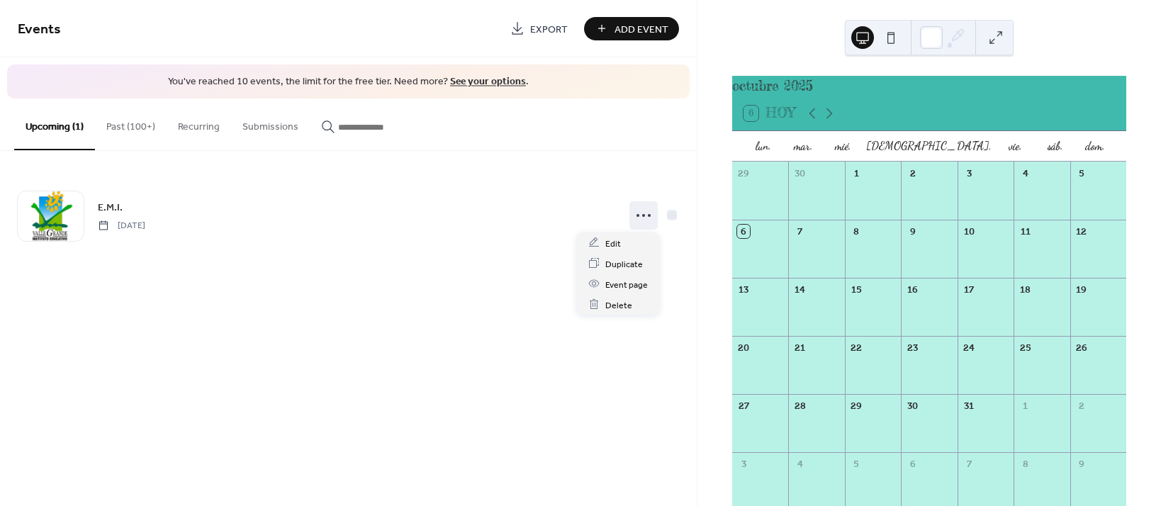
click at [681, 357] on div "Events Export Add Event You've reached 10 events, the limit for the free tier. …" at bounding box center [348, 253] width 697 height 506
click at [620, 33] on div "Add Event" at bounding box center [631, 28] width 95 height 23
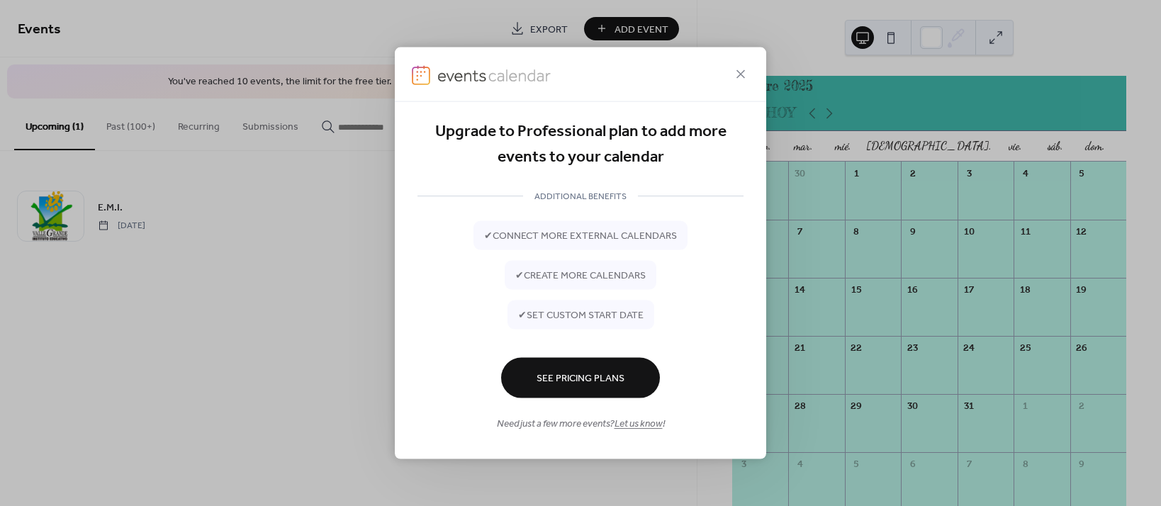
click at [608, 371] on span "See Pricing Plans" at bounding box center [581, 378] width 88 height 15
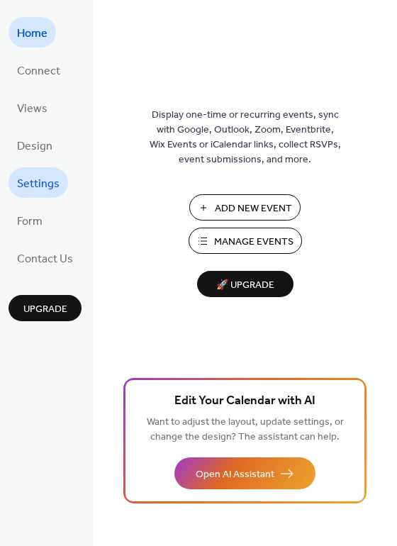
click at [44, 180] on span "Settings" at bounding box center [38, 184] width 43 height 22
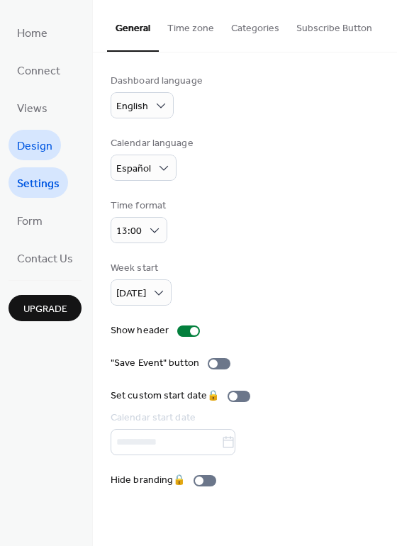
click at [28, 135] on span "Design" at bounding box center [34, 146] width 35 height 22
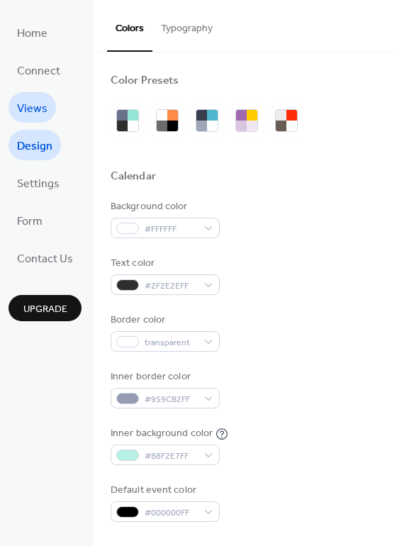
click at [35, 105] on span "Views" at bounding box center [32, 109] width 30 height 22
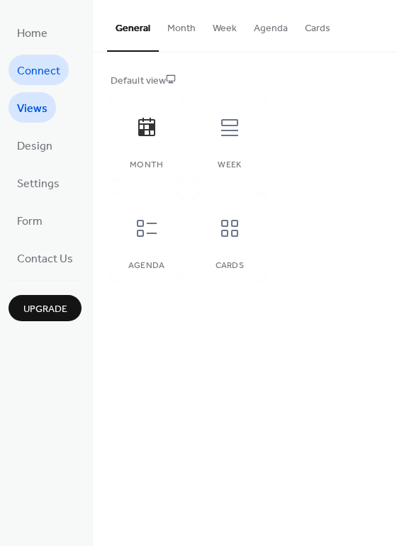
click at [40, 63] on span "Connect" at bounding box center [38, 71] width 43 height 22
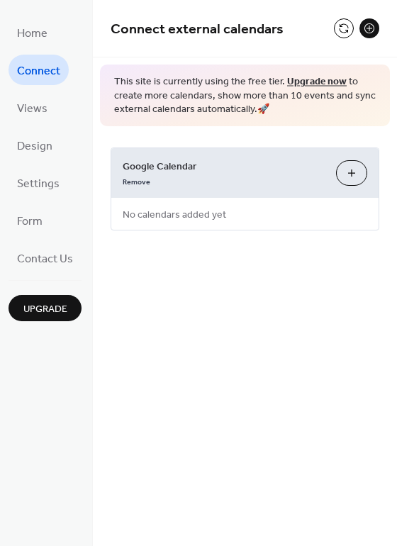
click at [349, 174] on button "Choose Calendars" at bounding box center [351, 173] width 31 height 26
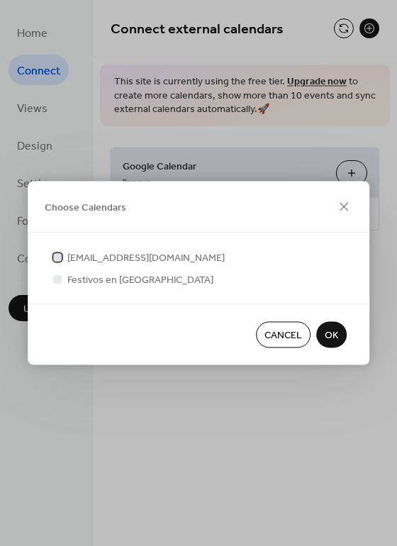
click at [136, 257] on span "institutovallegrande@gmail.com" at bounding box center [145, 258] width 157 height 15
click at [330, 341] on span "OK" at bounding box center [331, 335] width 13 height 15
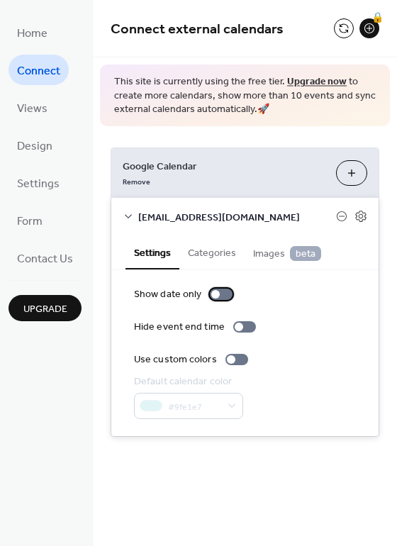
click at [221, 296] on div at bounding box center [221, 294] width 23 height 11
click at [233, 359] on div at bounding box center [236, 359] width 23 height 11
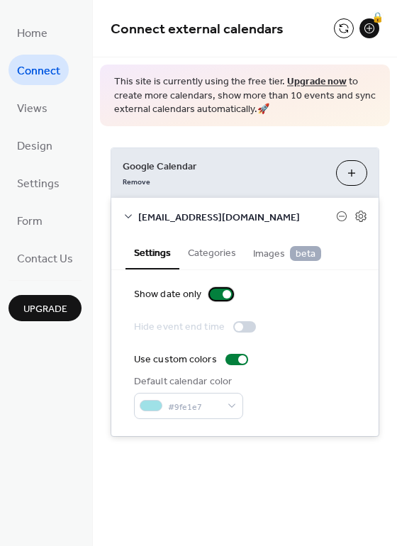
click at [223, 293] on div at bounding box center [227, 294] width 9 height 9
click at [238, 358] on div at bounding box center [242, 359] width 9 height 9
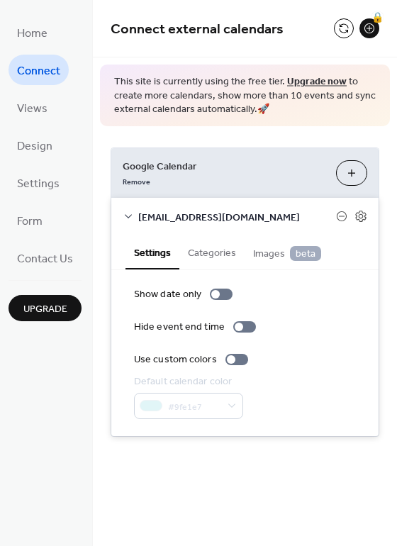
click at [208, 259] on button "Categories" at bounding box center [211, 251] width 65 height 33
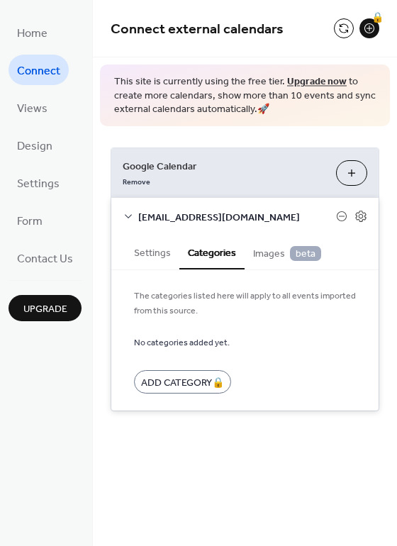
click at [267, 250] on span "Images beta" at bounding box center [287, 254] width 68 height 16
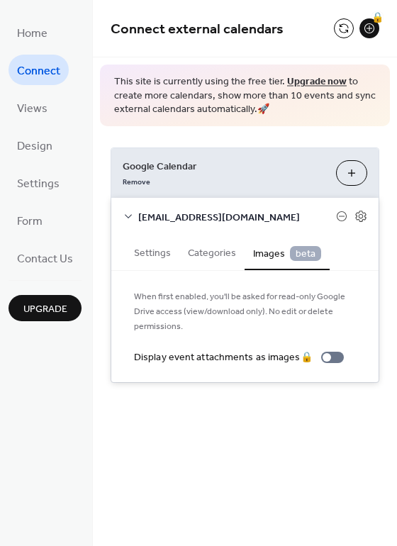
click at [354, 176] on button "Choose Calendars" at bounding box center [351, 173] width 31 height 26
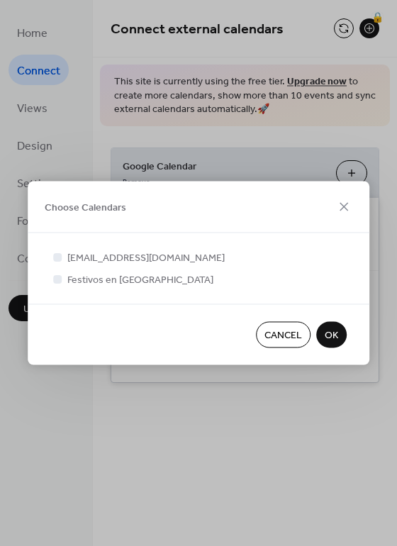
click at [337, 332] on span "OK" at bounding box center [331, 335] width 13 height 15
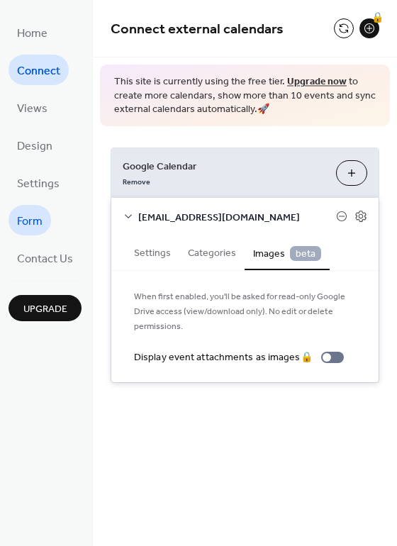
click at [33, 216] on span "Form" at bounding box center [30, 222] width 26 height 22
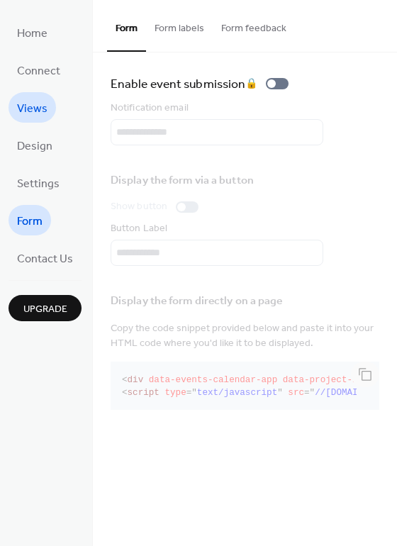
click at [27, 111] on span "Views" at bounding box center [32, 109] width 30 height 22
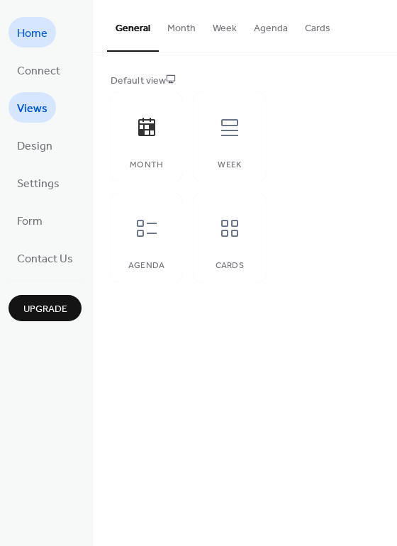
click at [38, 35] on span "Home" at bounding box center [32, 34] width 30 height 22
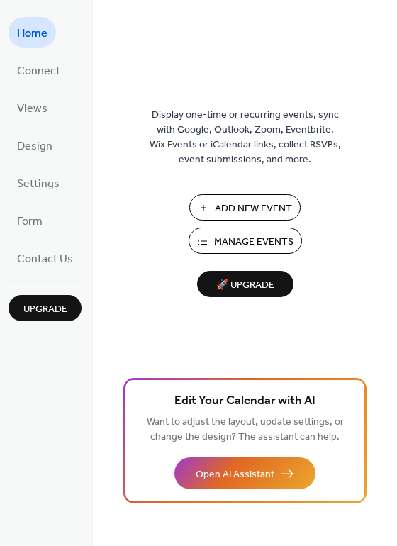
click at [48, 24] on link "Home" at bounding box center [32, 32] width 47 height 30
click at [33, 30] on span "Home" at bounding box center [32, 34] width 30 height 22
click at [234, 201] on span "Add New Event" at bounding box center [253, 208] width 77 height 15
click at [250, 245] on span "Manage Events" at bounding box center [253, 242] width 79 height 15
click at [259, 207] on span "Add New Event" at bounding box center [253, 208] width 77 height 15
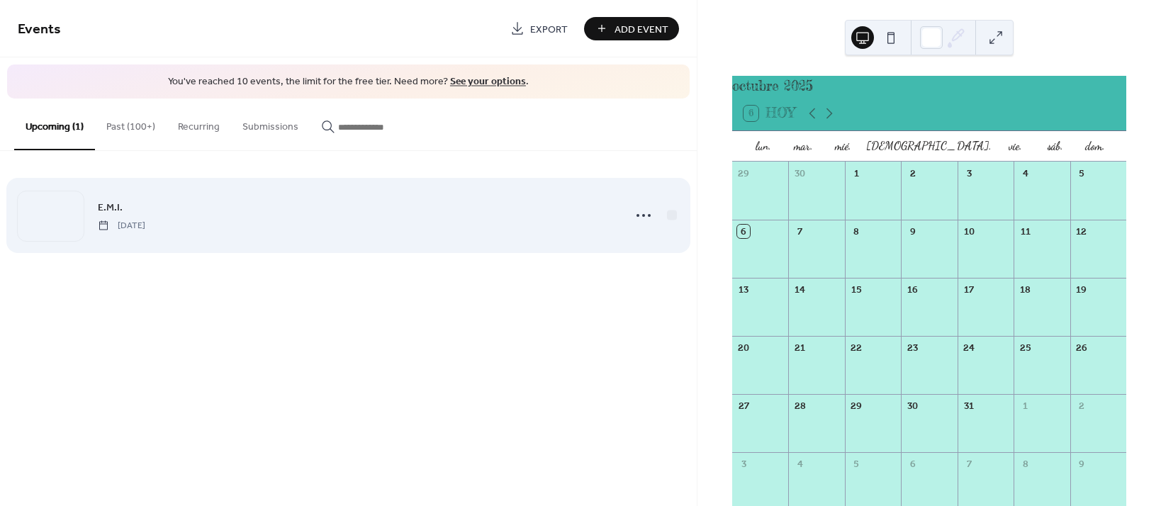
click at [145, 227] on span "[DATE]" at bounding box center [121, 225] width 47 height 13
click at [642, 213] on icon at bounding box center [643, 215] width 23 height 23
click at [675, 213] on div at bounding box center [672, 215] width 10 height 10
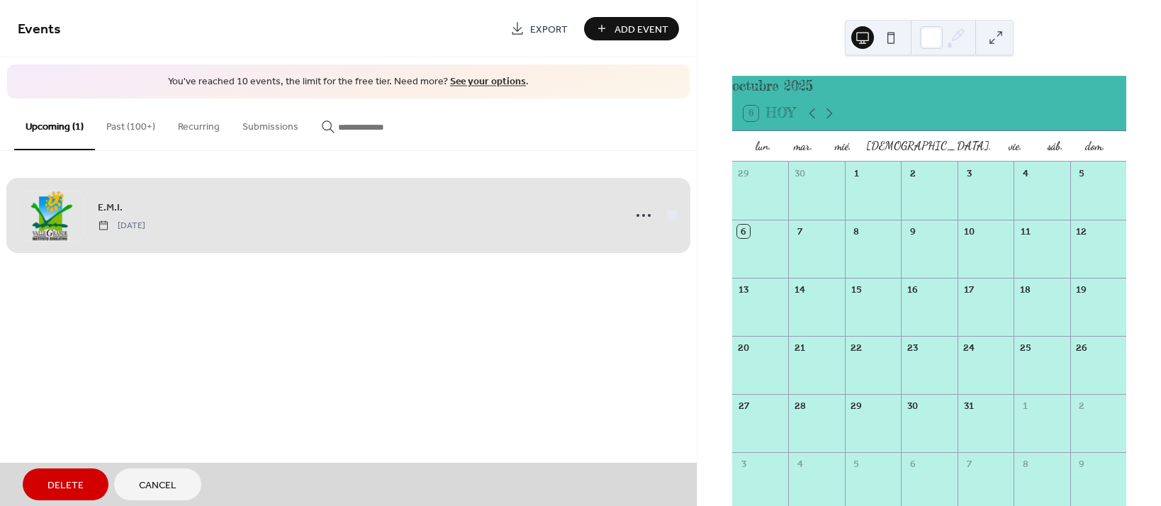
click at [644, 209] on div "E.M.I. [DATE]" at bounding box center [348, 215] width 661 height 86
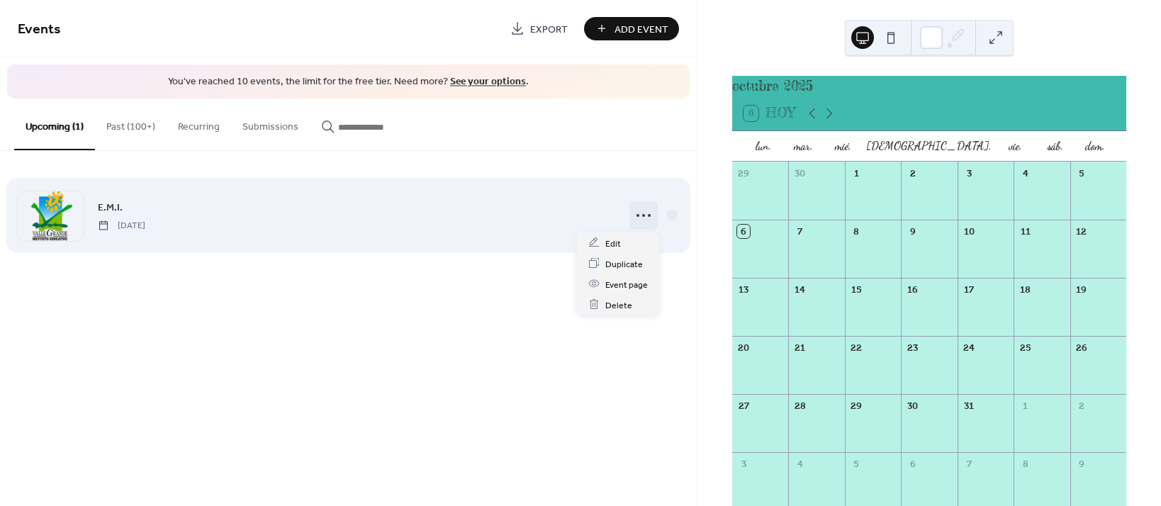
click at [638, 220] on icon at bounding box center [643, 215] width 23 height 23
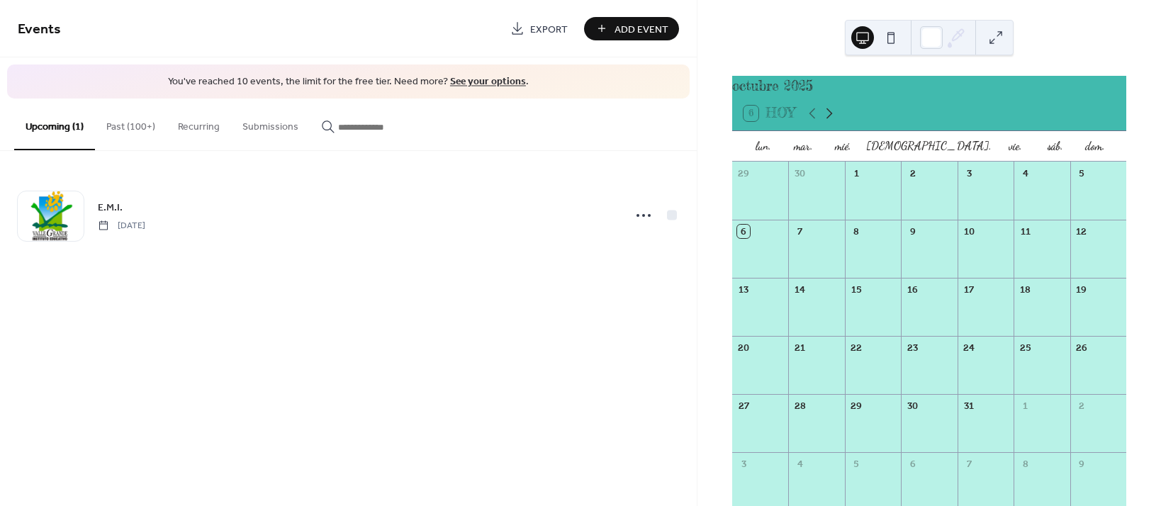
click at [834, 120] on icon at bounding box center [829, 113] width 17 height 17
click at [808, 120] on icon at bounding box center [812, 113] width 17 height 17
click at [858, 233] on div "8" at bounding box center [856, 231] width 13 height 13
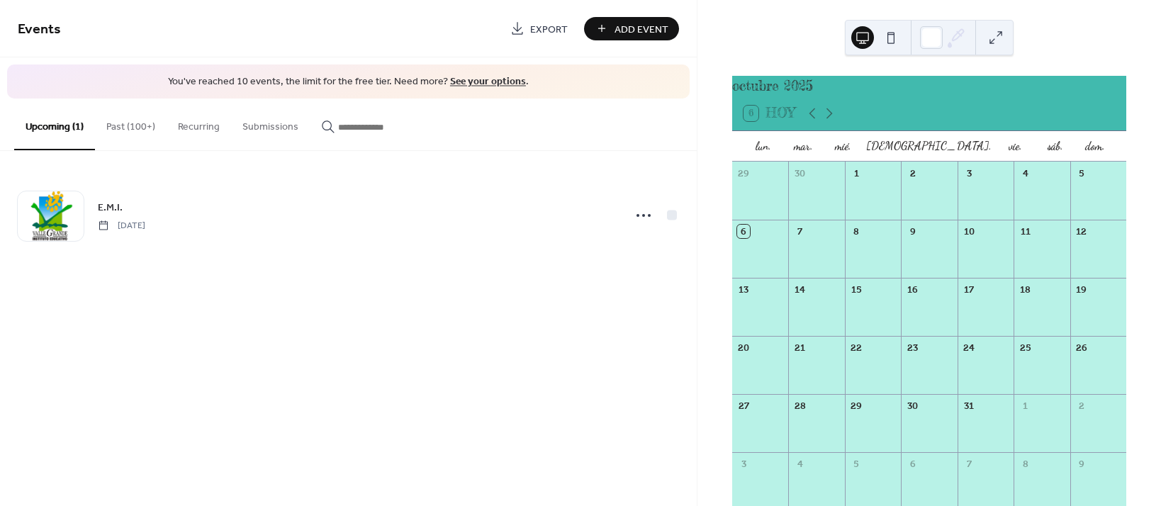
click at [750, 121] on div "6 [DATE]" at bounding box center [770, 114] width 52 height 16
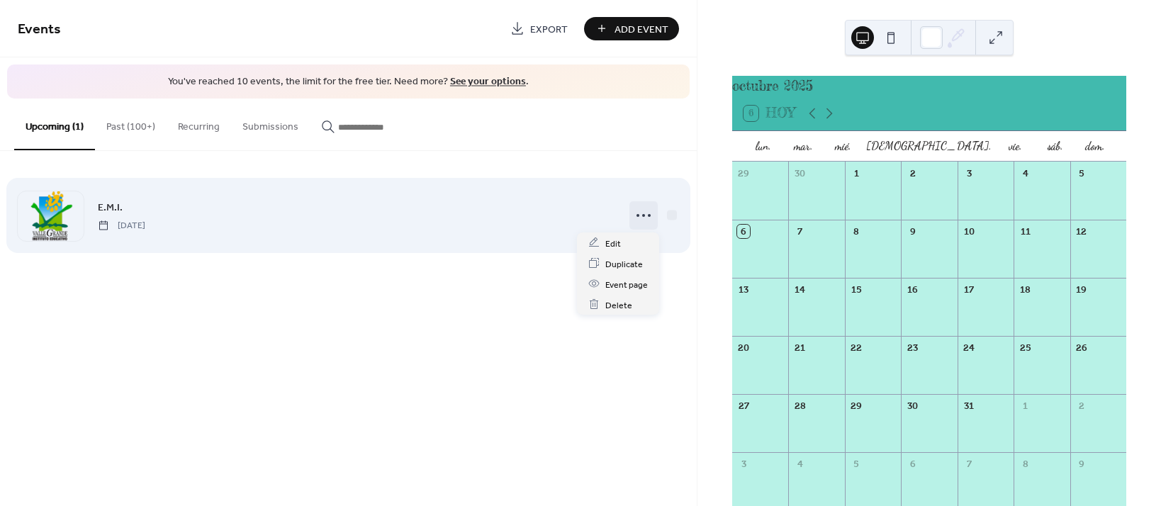
click at [645, 215] on icon at bounding box center [643, 215] width 23 height 23
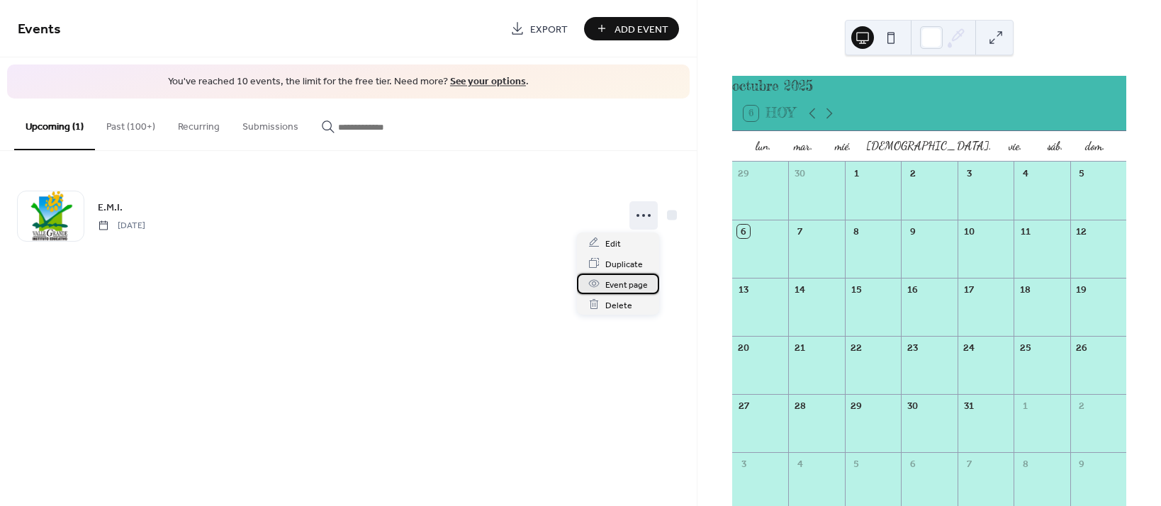
click at [627, 287] on span "Event page" at bounding box center [626, 284] width 43 height 15
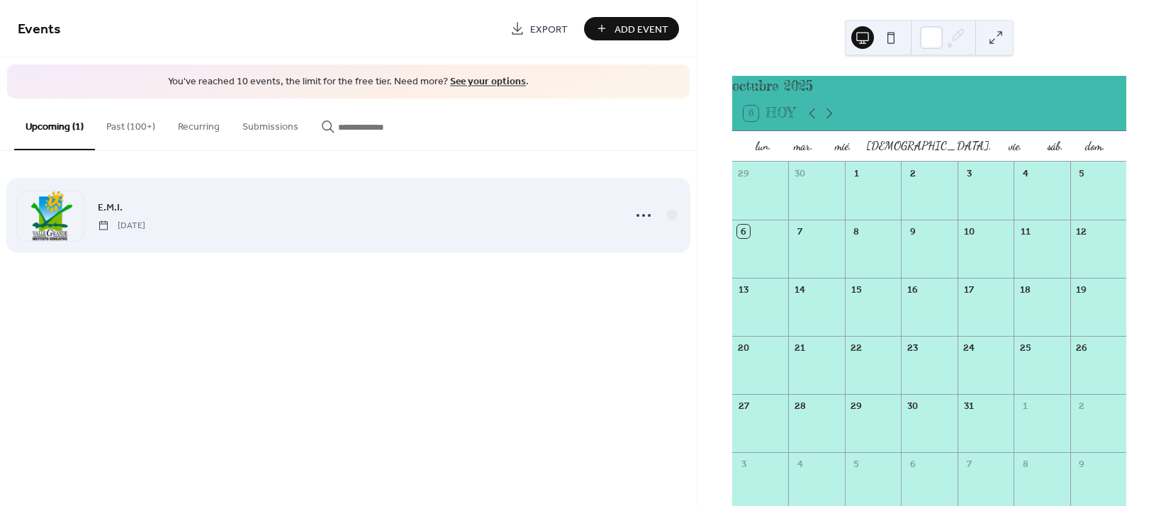
click at [308, 220] on div "E.M.I. [DATE]" at bounding box center [356, 215] width 517 height 32
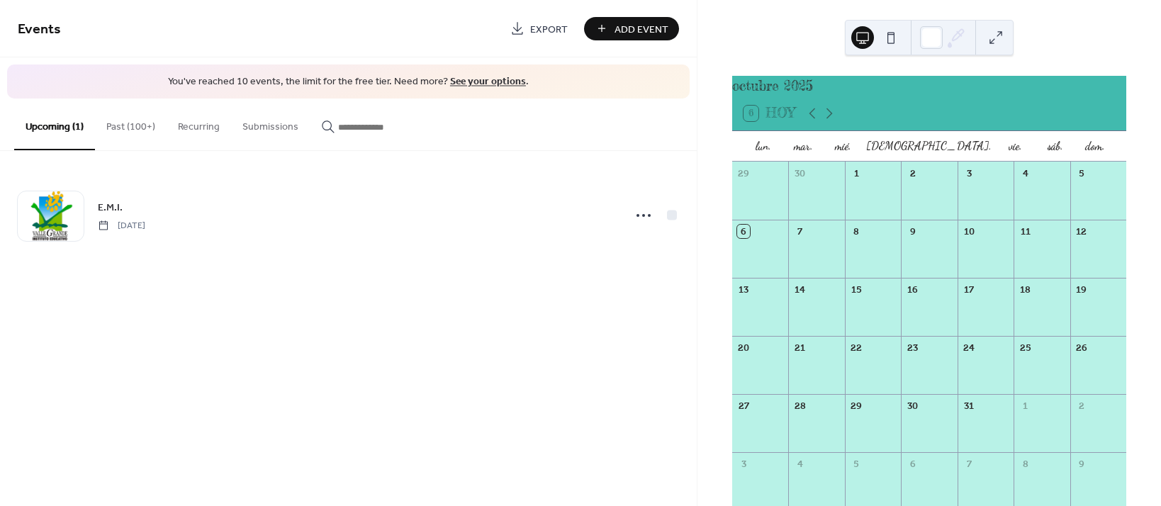
click at [136, 127] on button "Past (100+)" at bounding box center [131, 124] width 72 height 50
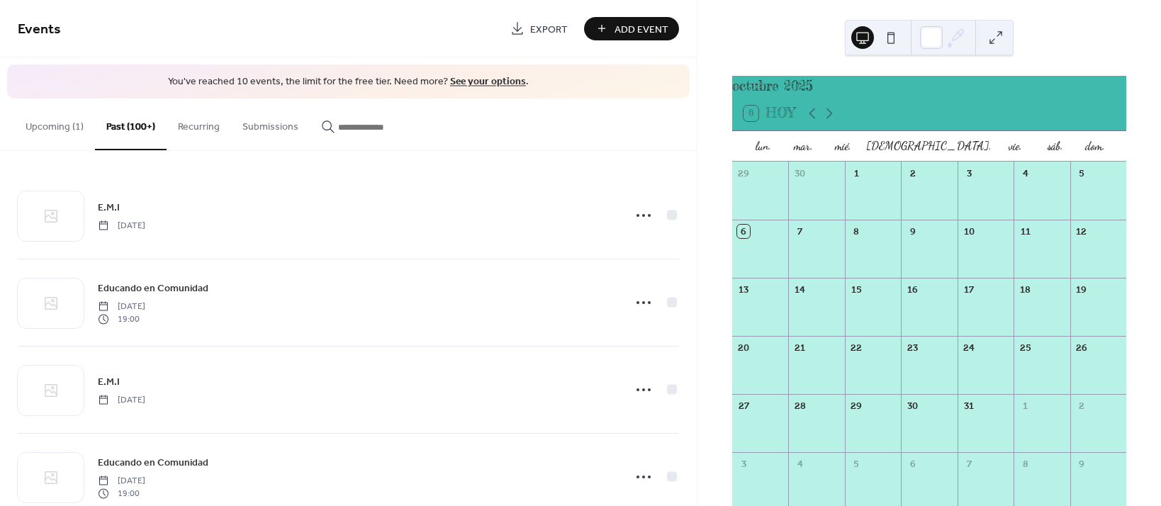
click at [220, 130] on button "Recurring" at bounding box center [199, 124] width 65 height 50
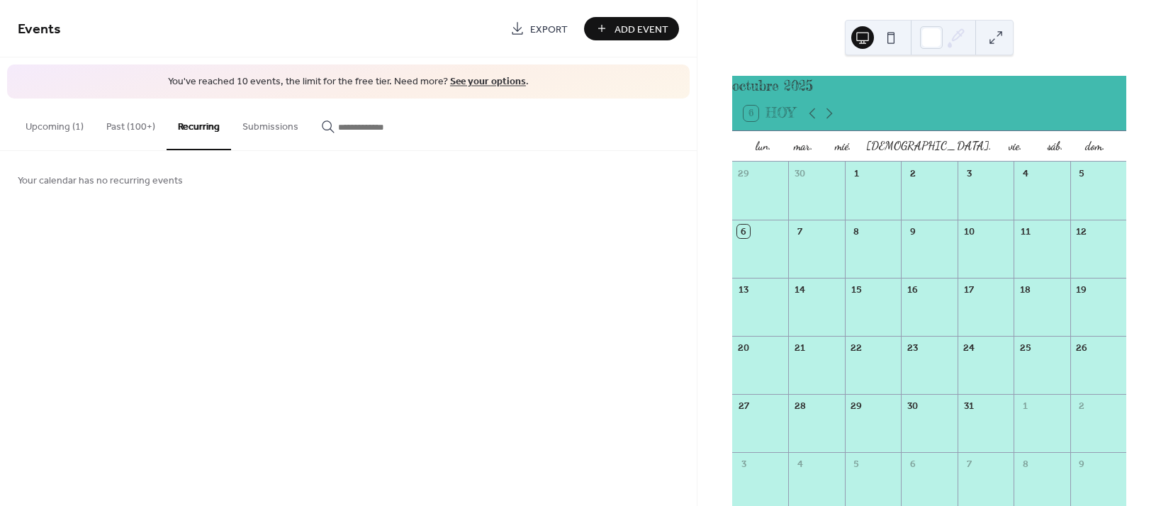
click at [274, 128] on button "Submissions" at bounding box center [270, 124] width 79 height 50
click at [27, 130] on button "Upcoming (1)" at bounding box center [54, 124] width 81 height 50
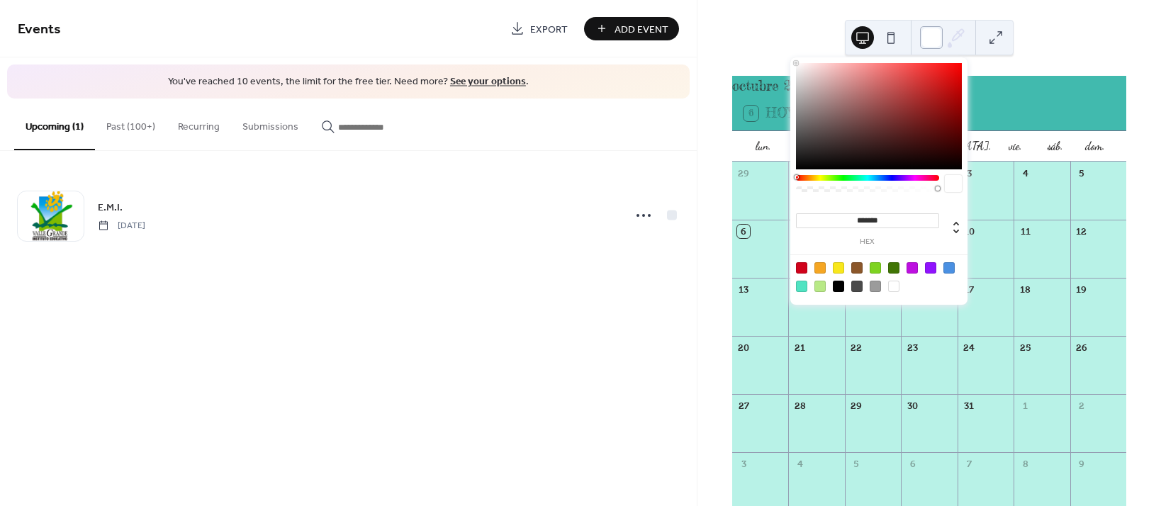
click at [932, 42] on div at bounding box center [931, 37] width 23 height 23
click at [835, 264] on div at bounding box center [838, 267] width 11 height 11
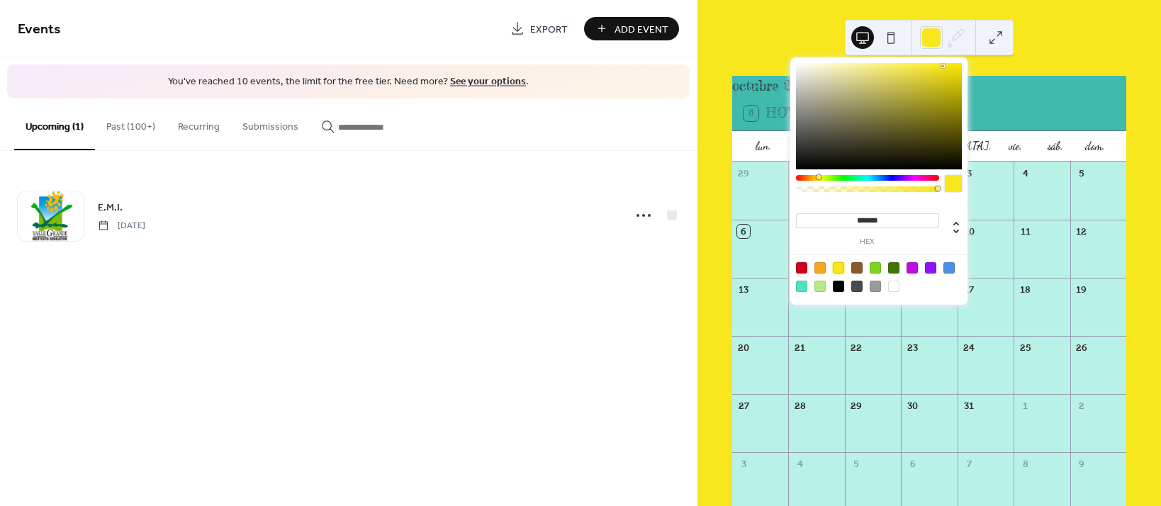
click at [895, 286] on div at bounding box center [893, 286] width 11 height 11
type input "*******"
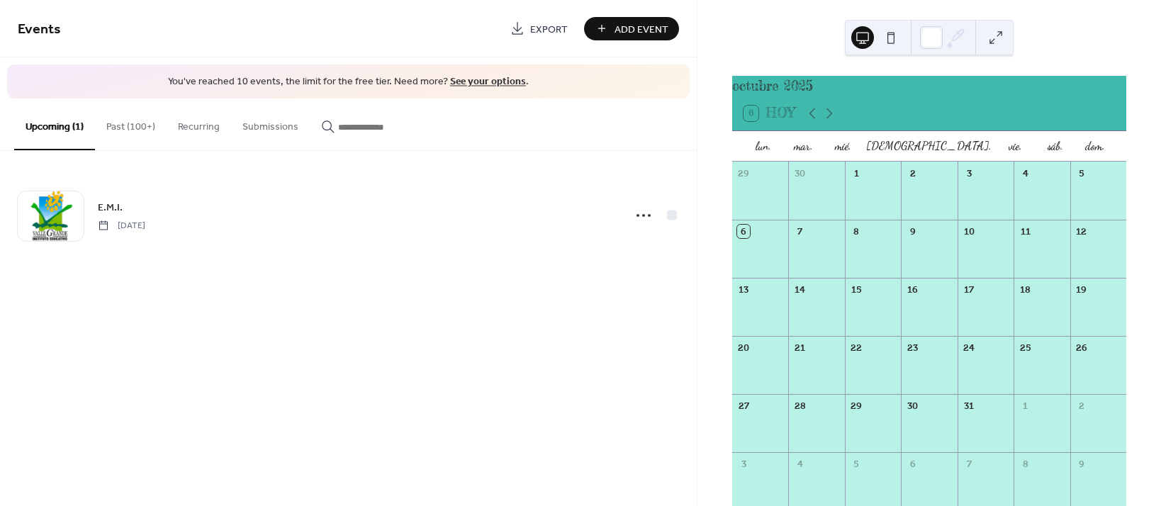
click at [997, 39] on button at bounding box center [996, 37] width 23 height 23
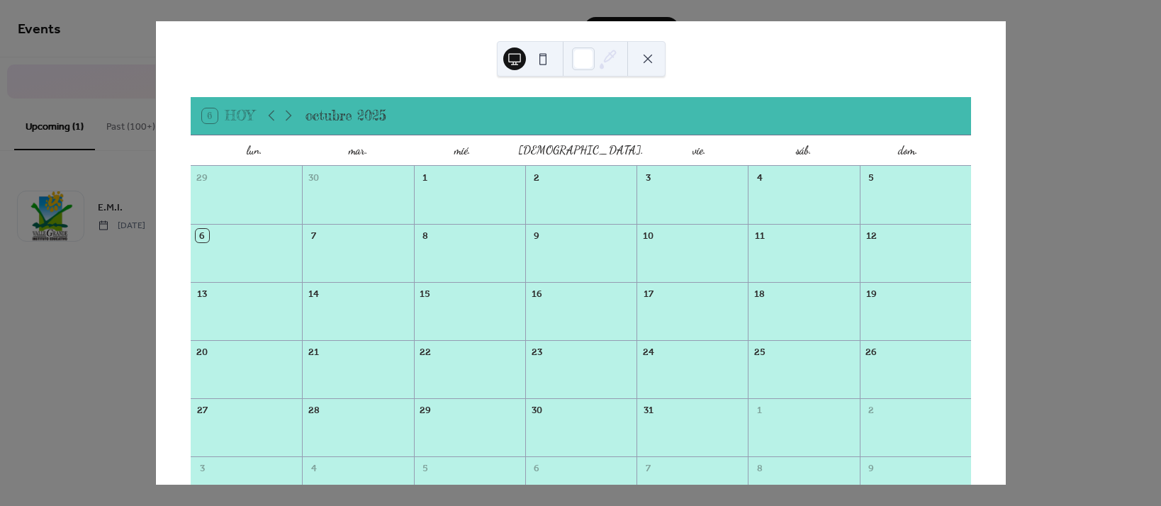
click at [474, 253] on div at bounding box center [469, 261] width 111 height 29
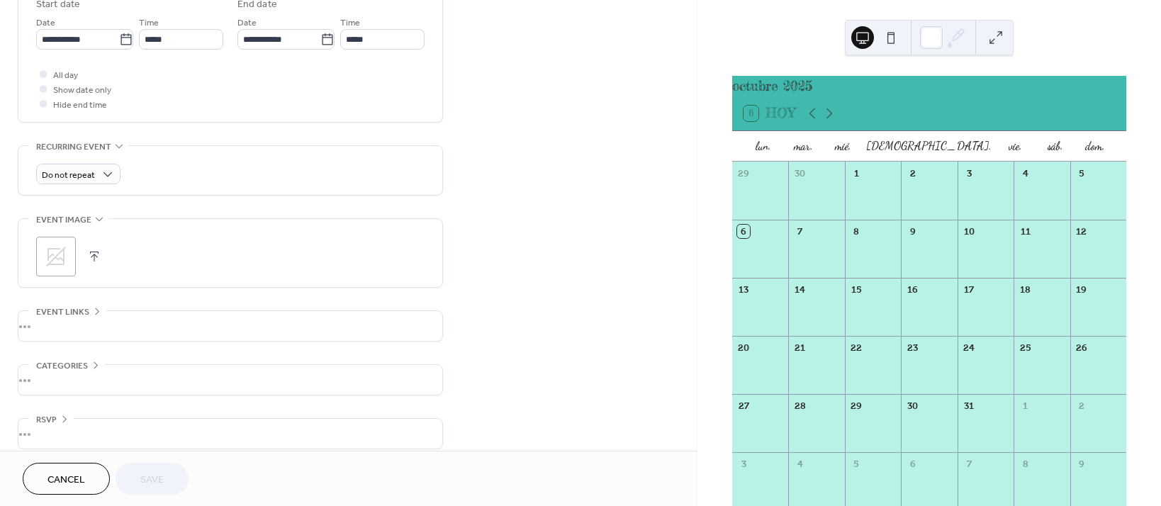
scroll to position [500, 0]
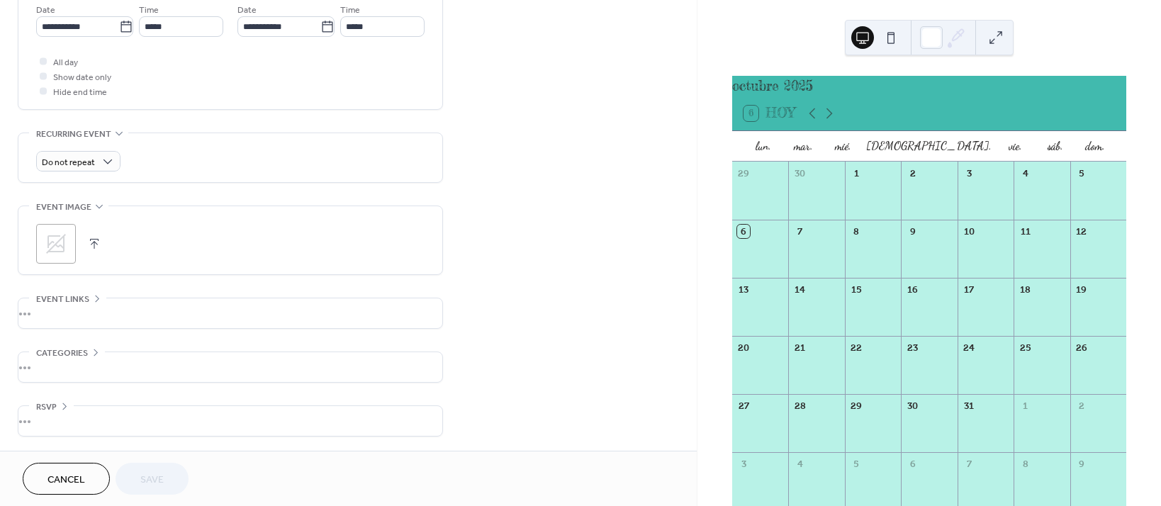
click at [91, 364] on div "•••" at bounding box center [230, 367] width 424 height 30
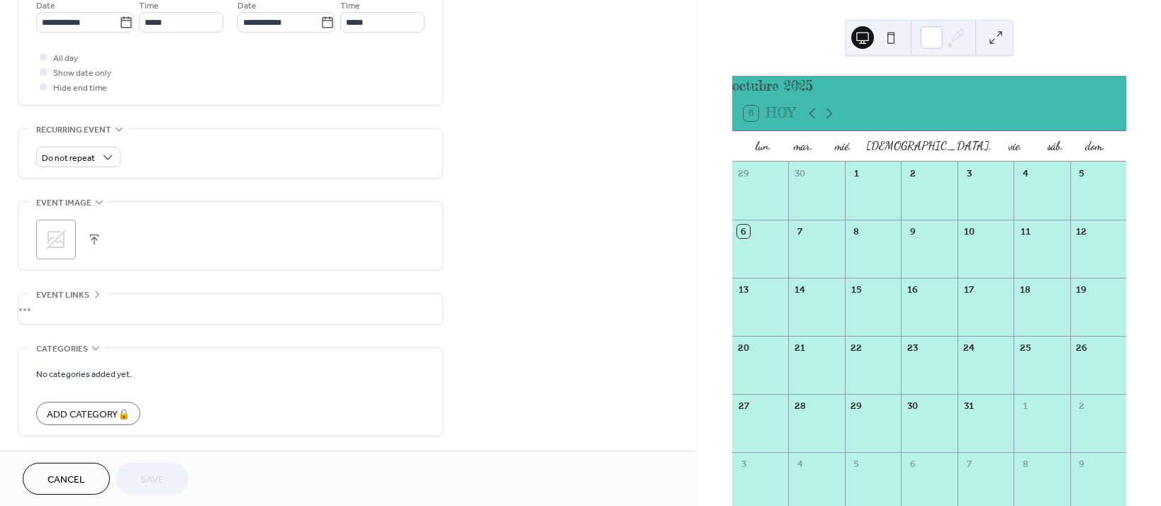
click at [101, 307] on div "•••" at bounding box center [230, 309] width 424 height 30
click at [91, 298] on icon at bounding box center [96, 294] width 11 height 11
click at [74, 347] on span "Categories" at bounding box center [62, 349] width 52 height 15
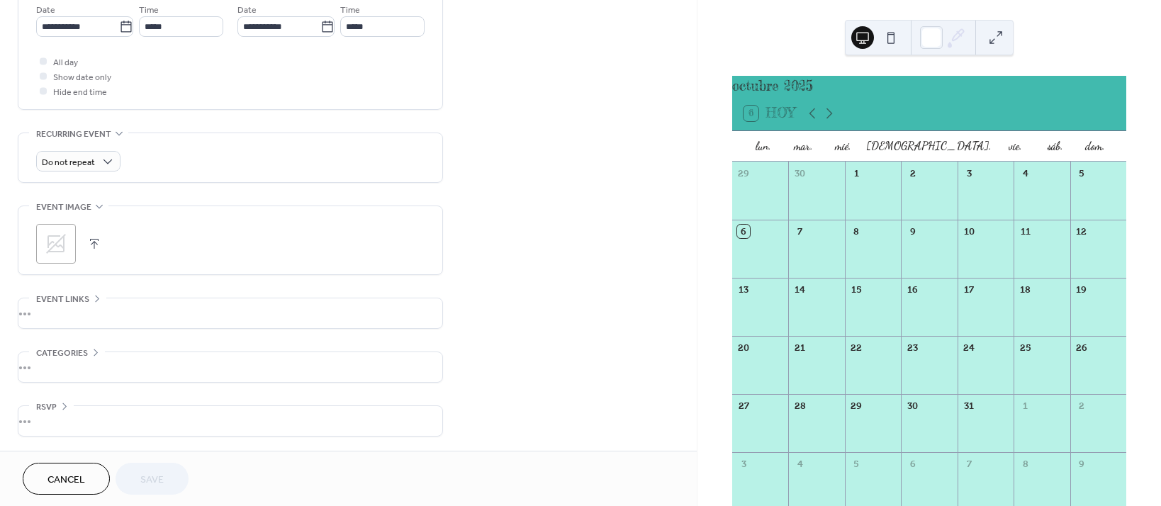
click at [67, 408] on div "•••" at bounding box center [230, 421] width 424 height 30
click at [65, 408] on icon at bounding box center [64, 401] width 11 height 11
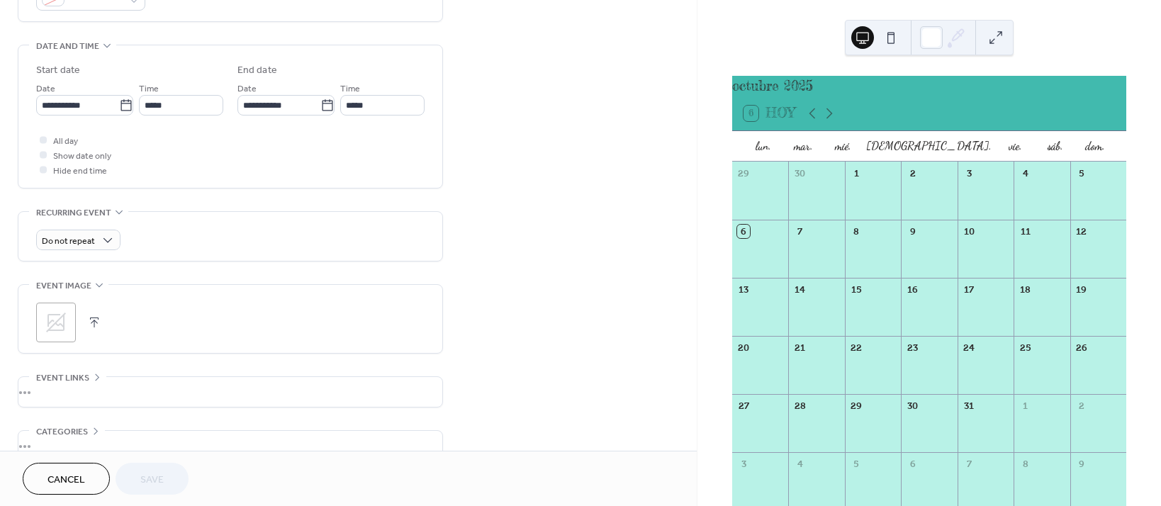
scroll to position [405, 0]
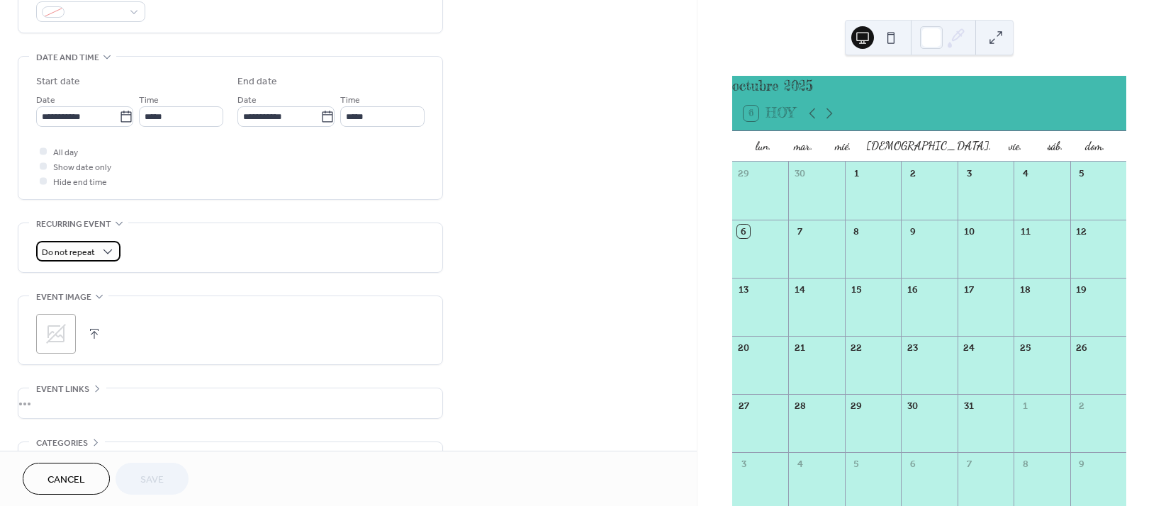
click at [96, 254] on div "Do not repeat" at bounding box center [78, 251] width 84 height 21
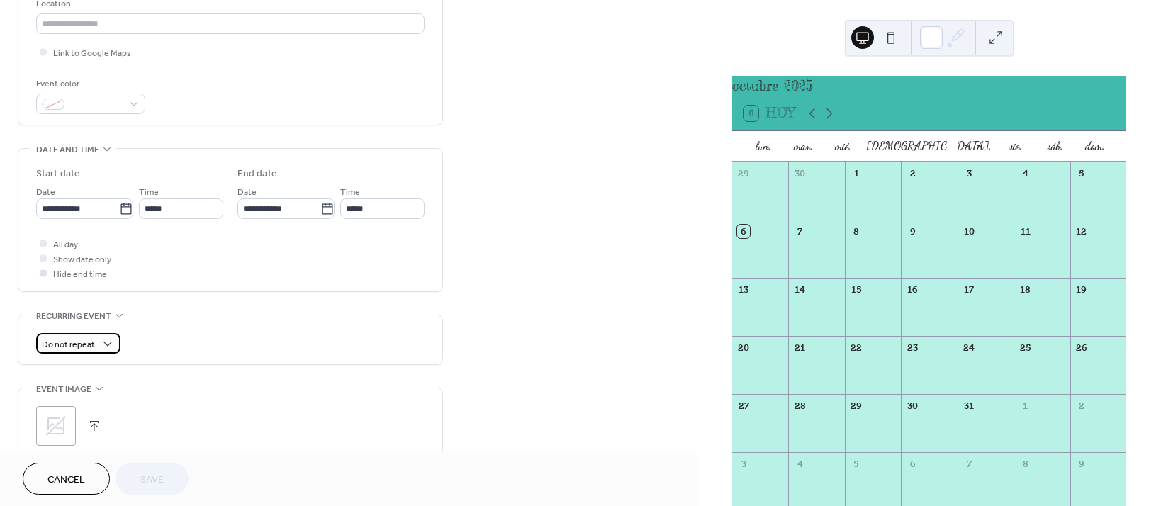
scroll to position [310, 0]
click at [69, 266] on span "Show date only" at bounding box center [82, 262] width 58 height 15
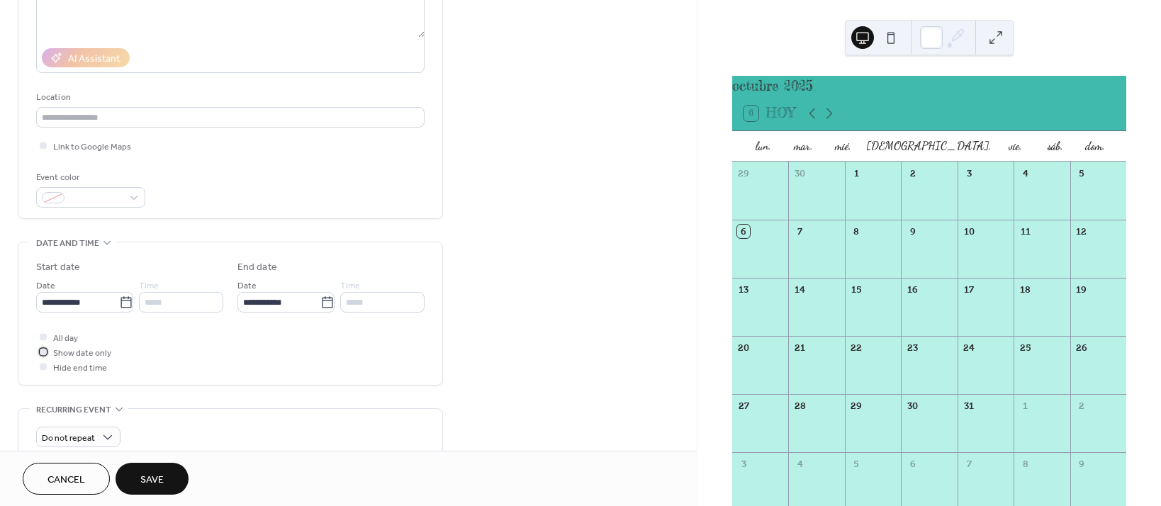
scroll to position [216, 0]
click at [87, 303] on input "**********" at bounding box center [77, 306] width 83 height 21
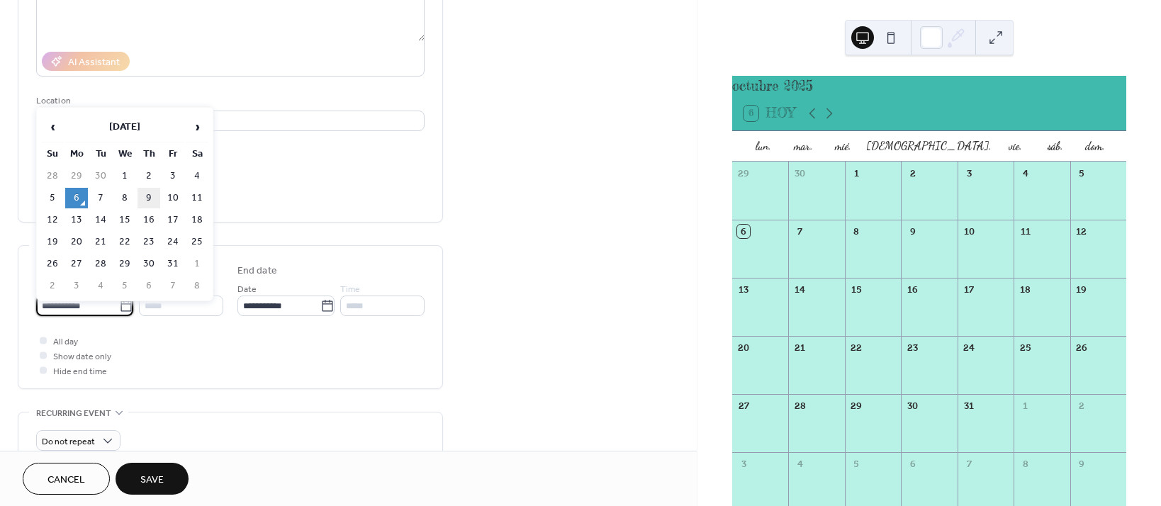
click at [153, 198] on td "9" at bounding box center [149, 198] width 23 height 21
type input "**********"
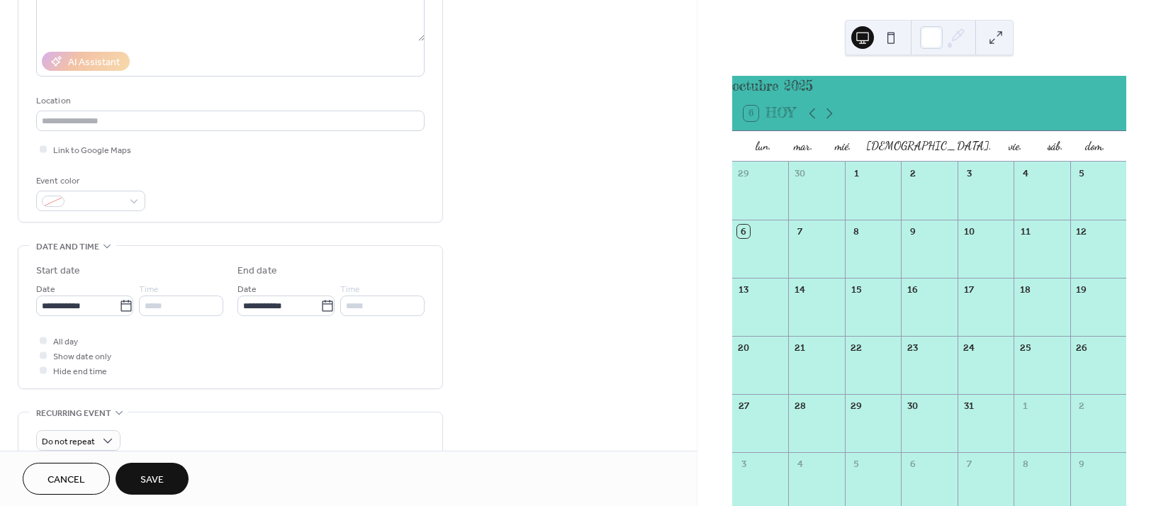
click at [177, 301] on div "*****" at bounding box center [181, 306] width 84 height 21
click at [177, 307] on div "*****" at bounding box center [181, 306] width 84 height 21
click at [289, 307] on input "**********" at bounding box center [278, 306] width 83 height 21
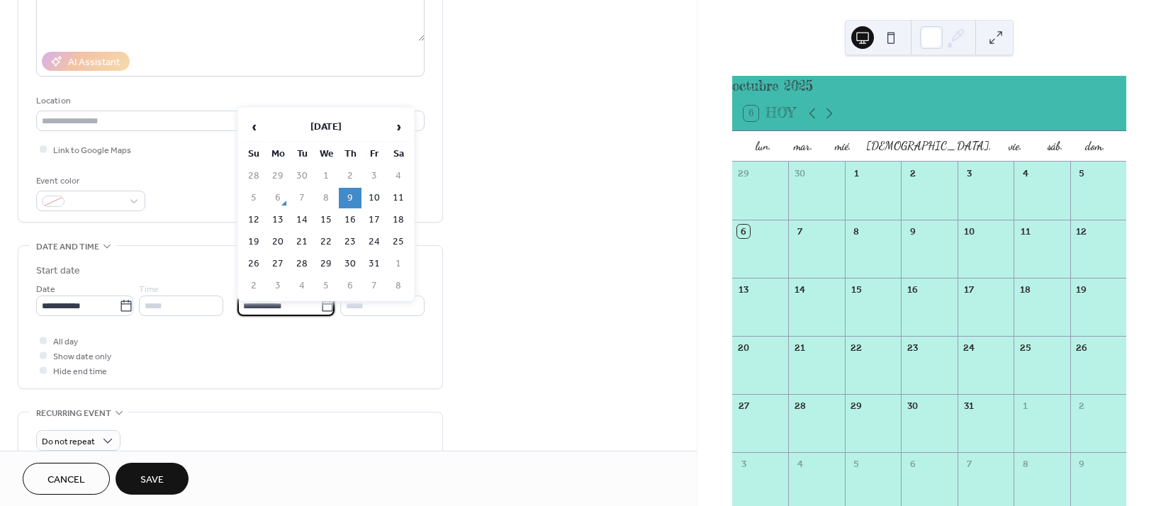
click at [174, 197] on div "Event color" at bounding box center [230, 193] width 388 height 38
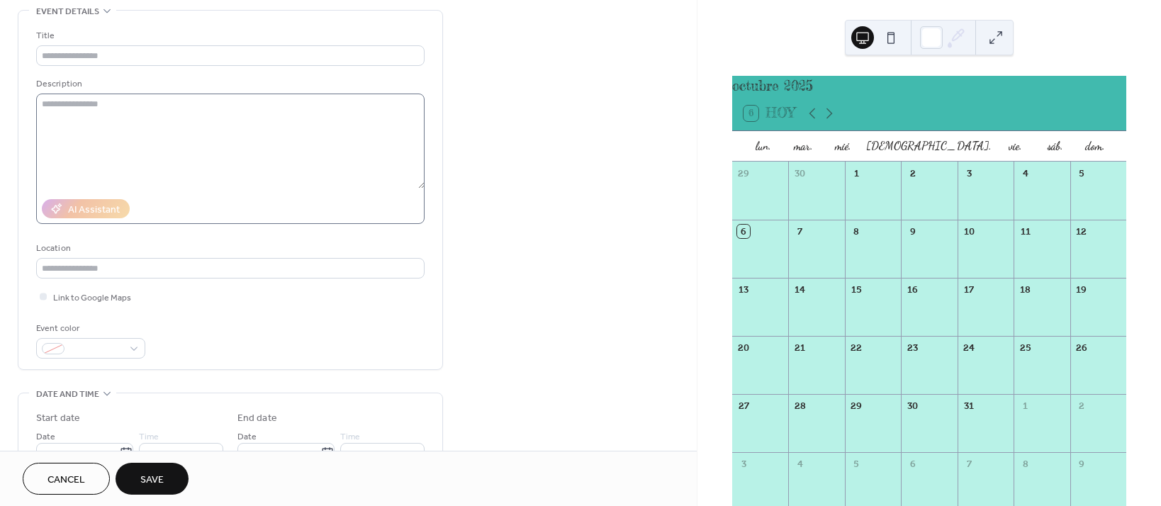
scroll to position [0, 0]
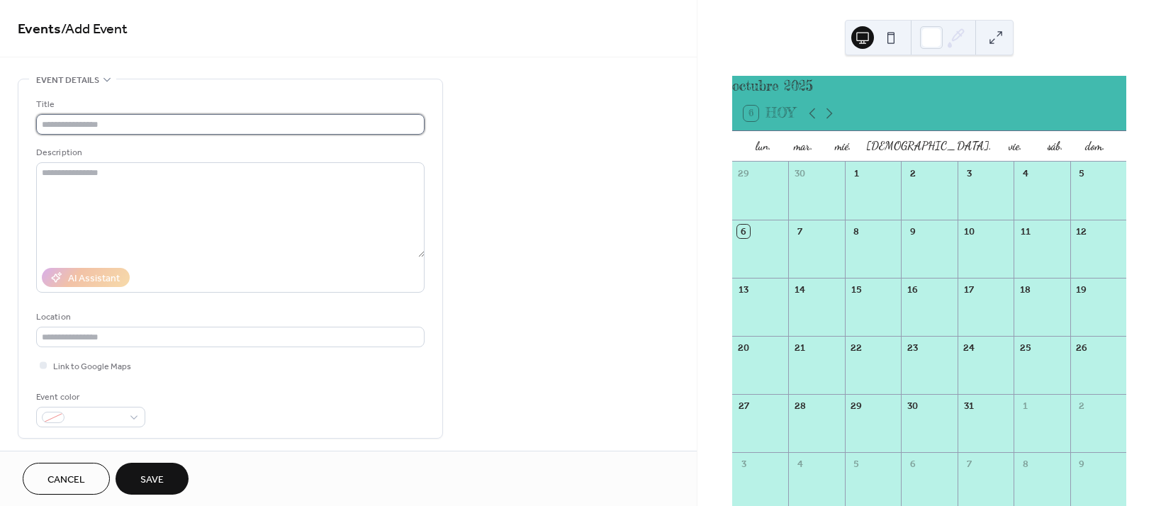
click at [206, 128] on input "text" at bounding box center [230, 124] width 388 height 21
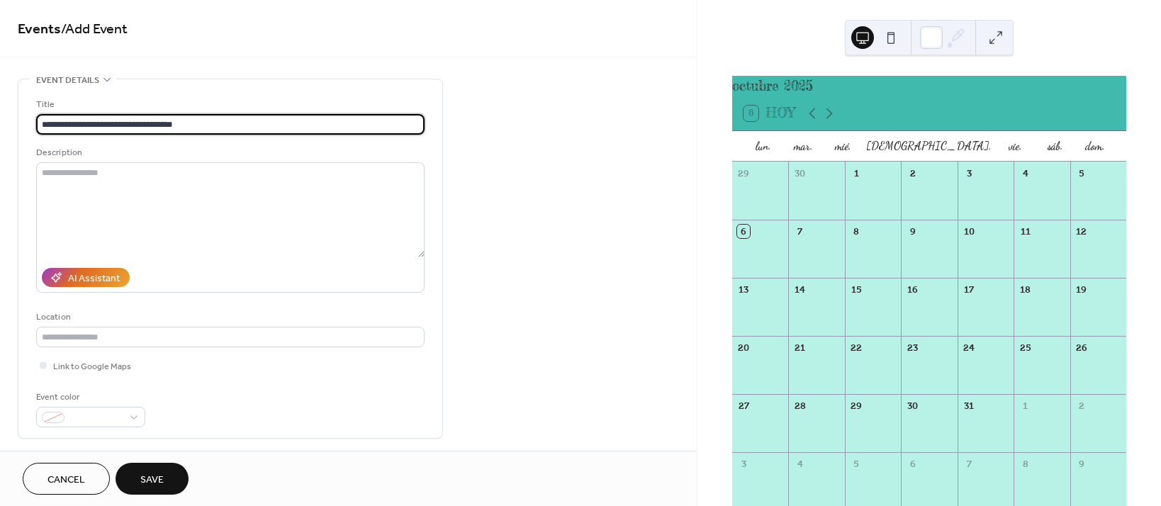
type input "**********"
click at [167, 479] on button "Save" at bounding box center [152, 479] width 73 height 32
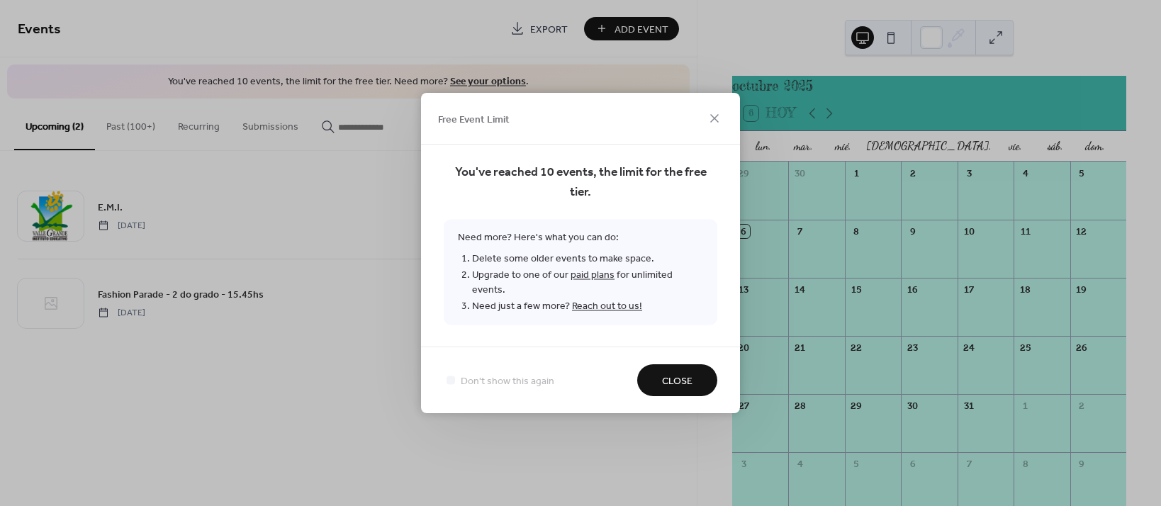
click at [593, 281] on link "paid plans" at bounding box center [593, 275] width 44 height 19
